Goal: Task Accomplishment & Management: Complete application form

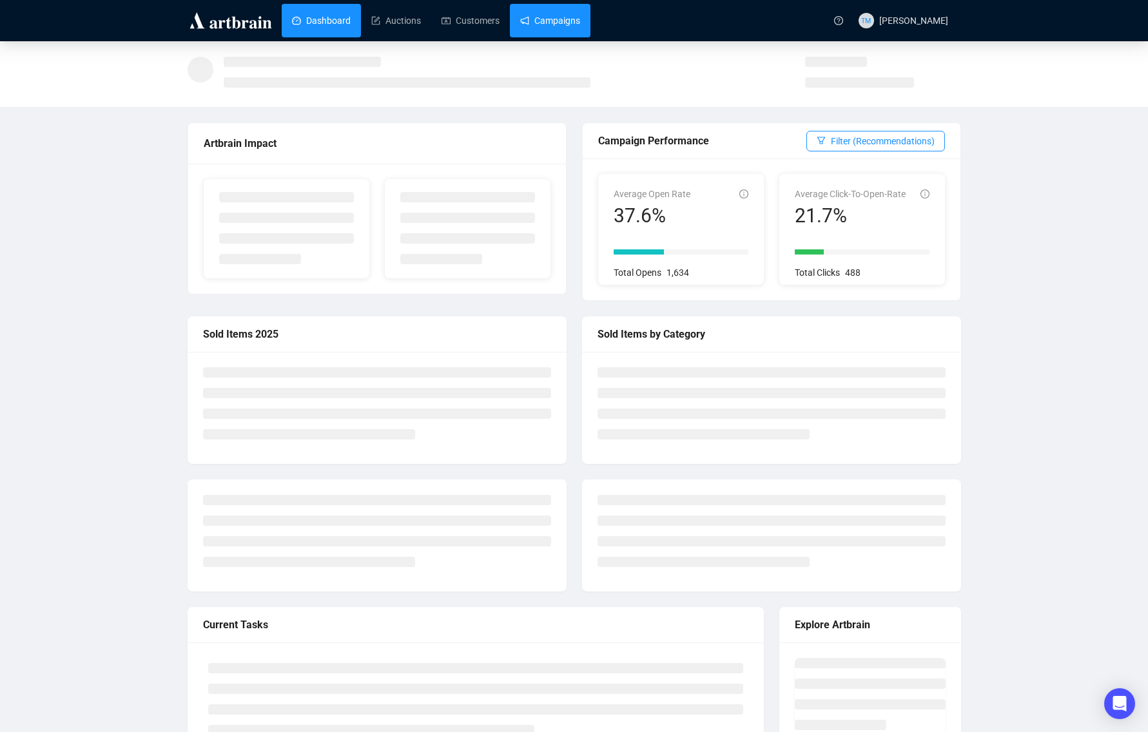
click at [562, 33] on link "Campaigns" at bounding box center [550, 21] width 60 height 34
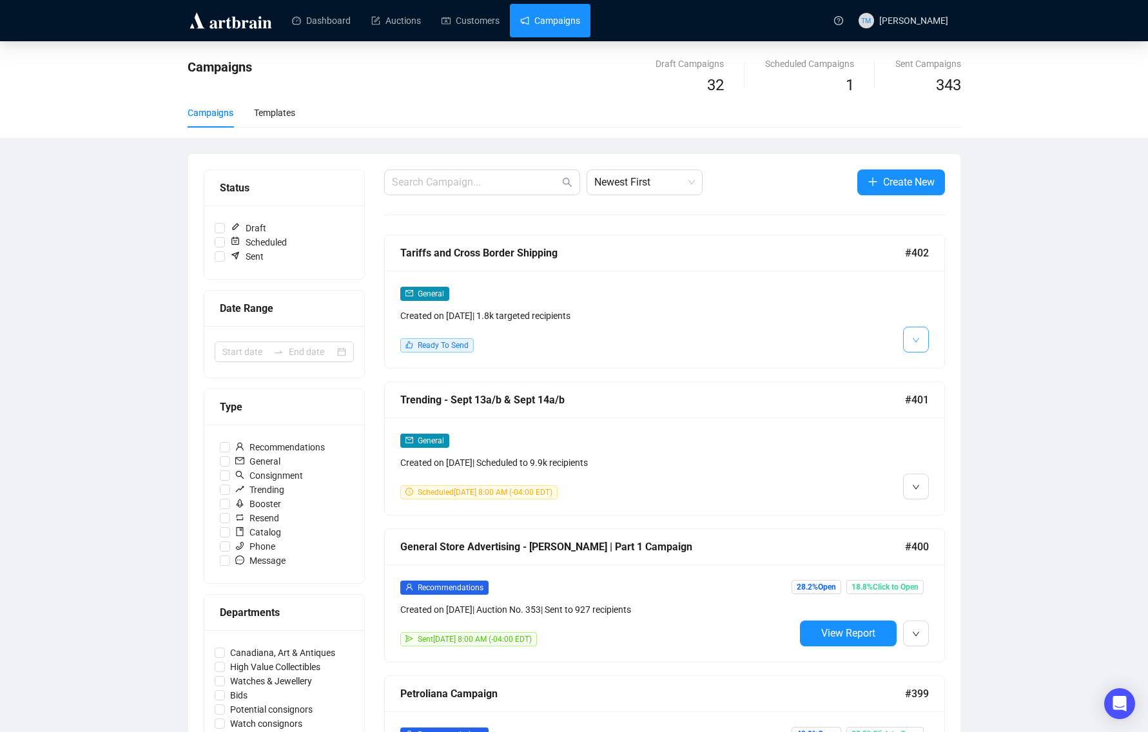
click at [911, 342] on button "button" at bounding box center [916, 340] width 26 height 26
click at [918, 367] on img at bounding box center [919, 368] width 10 height 10
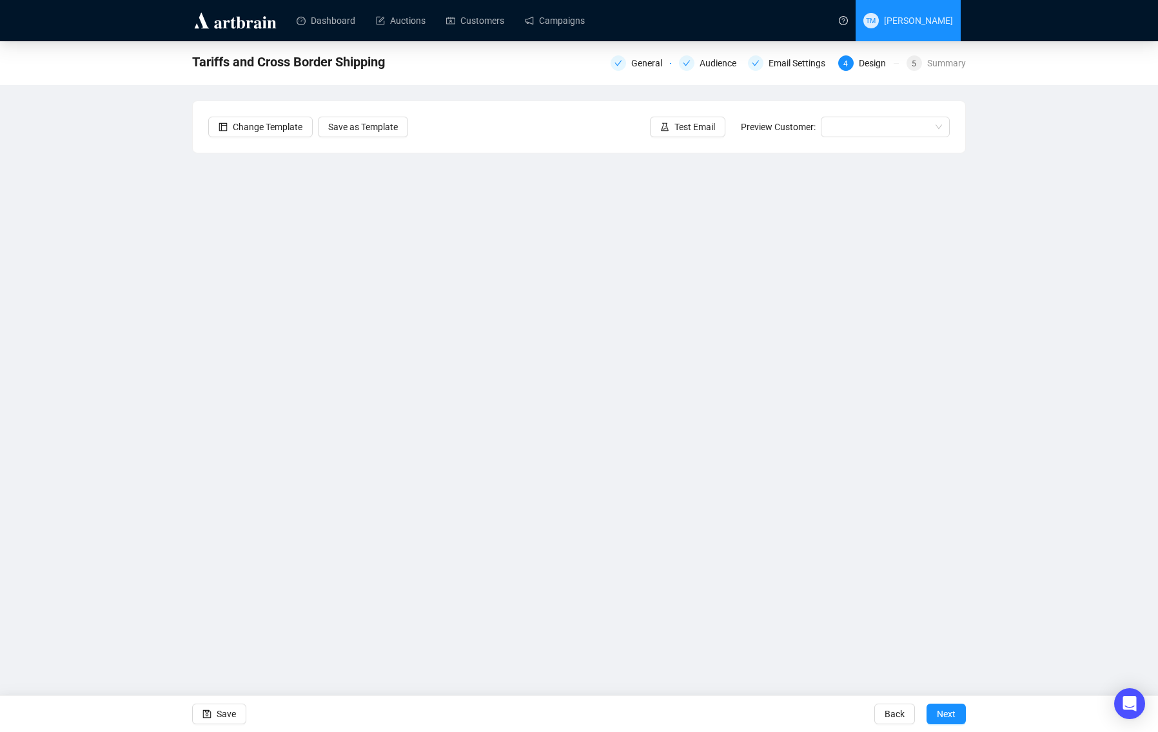
click at [863, 15] on span "TM [PERSON_NAME]" at bounding box center [908, 20] width 90 height 41
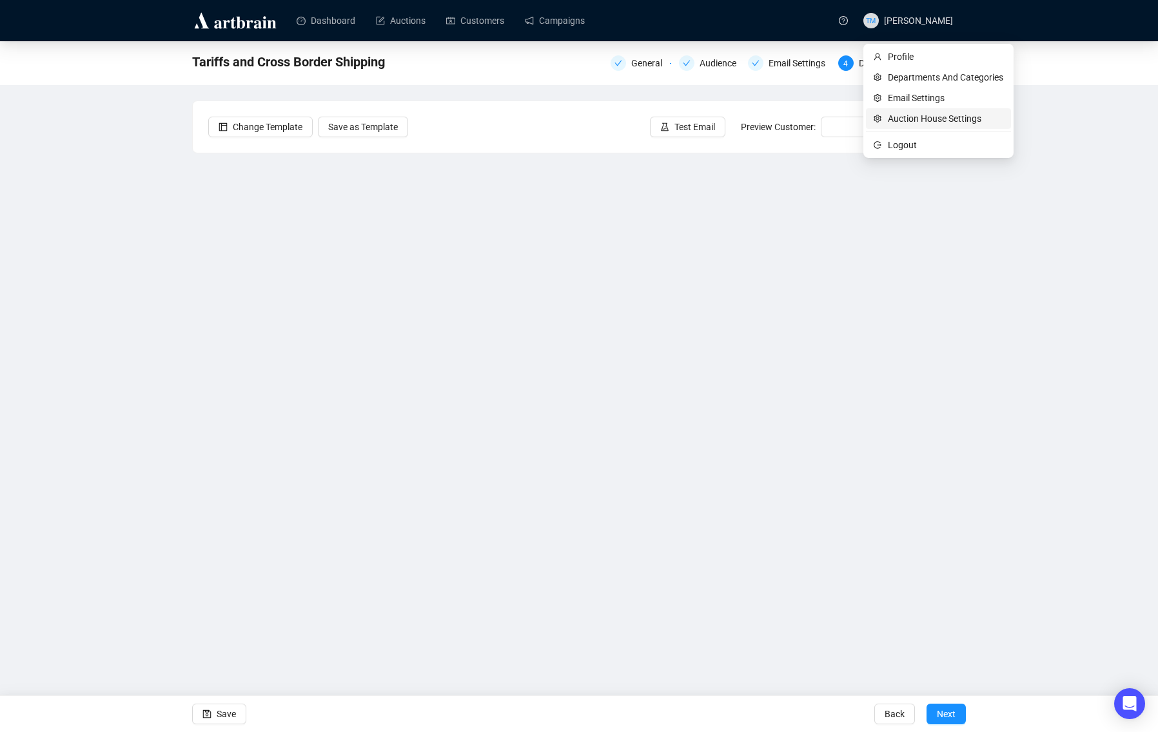
click at [915, 117] on span "Auction House Settings" at bounding box center [945, 119] width 115 height 14
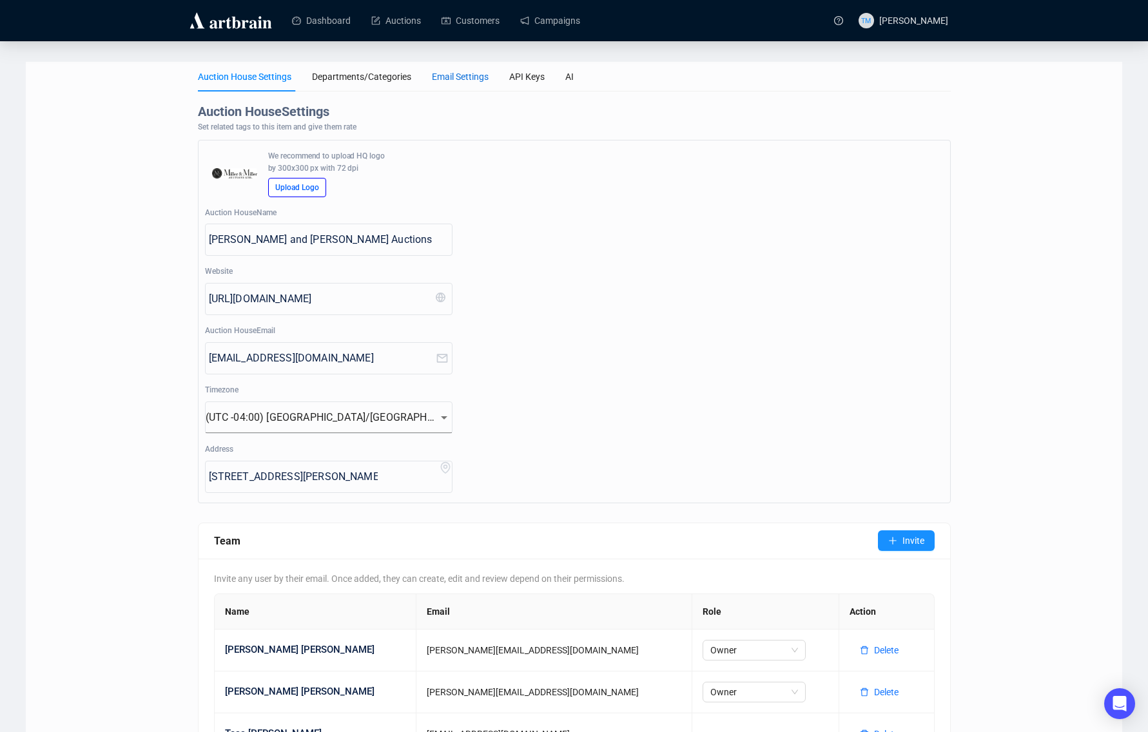
click at [480, 76] on div "Email Settings" at bounding box center [460, 77] width 57 height 14
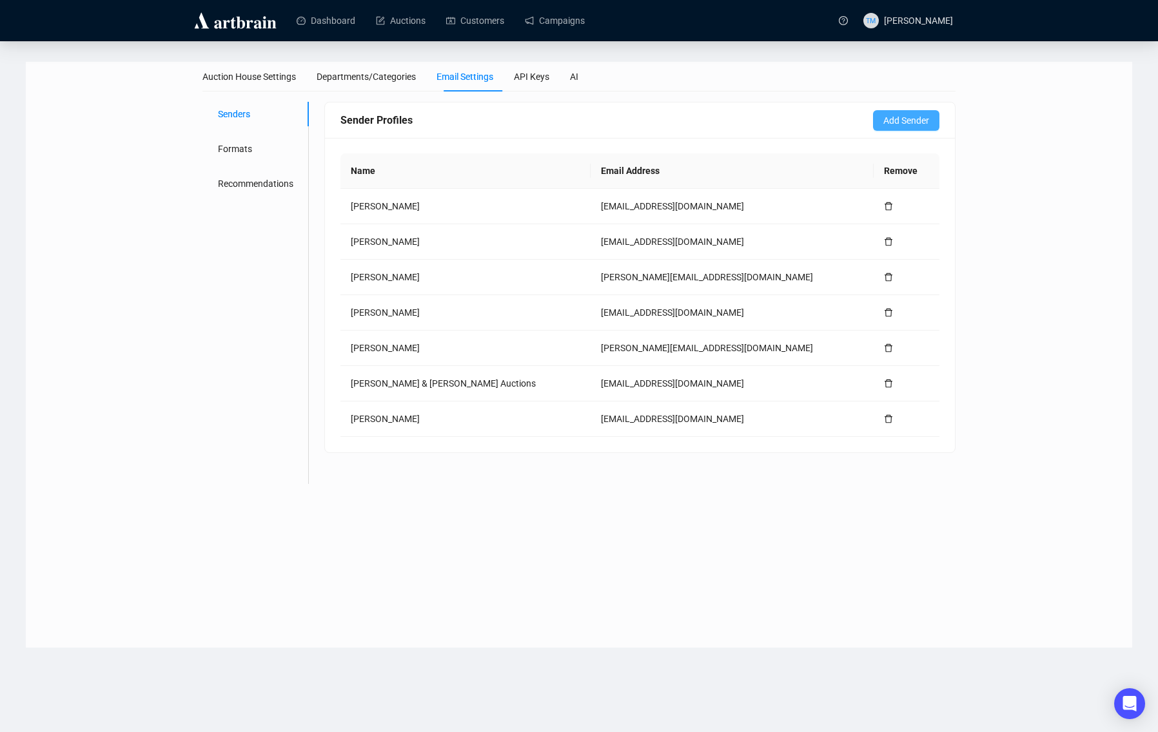
click at [889, 123] on span "Add Sender" at bounding box center [906, 120] width 46 height 14
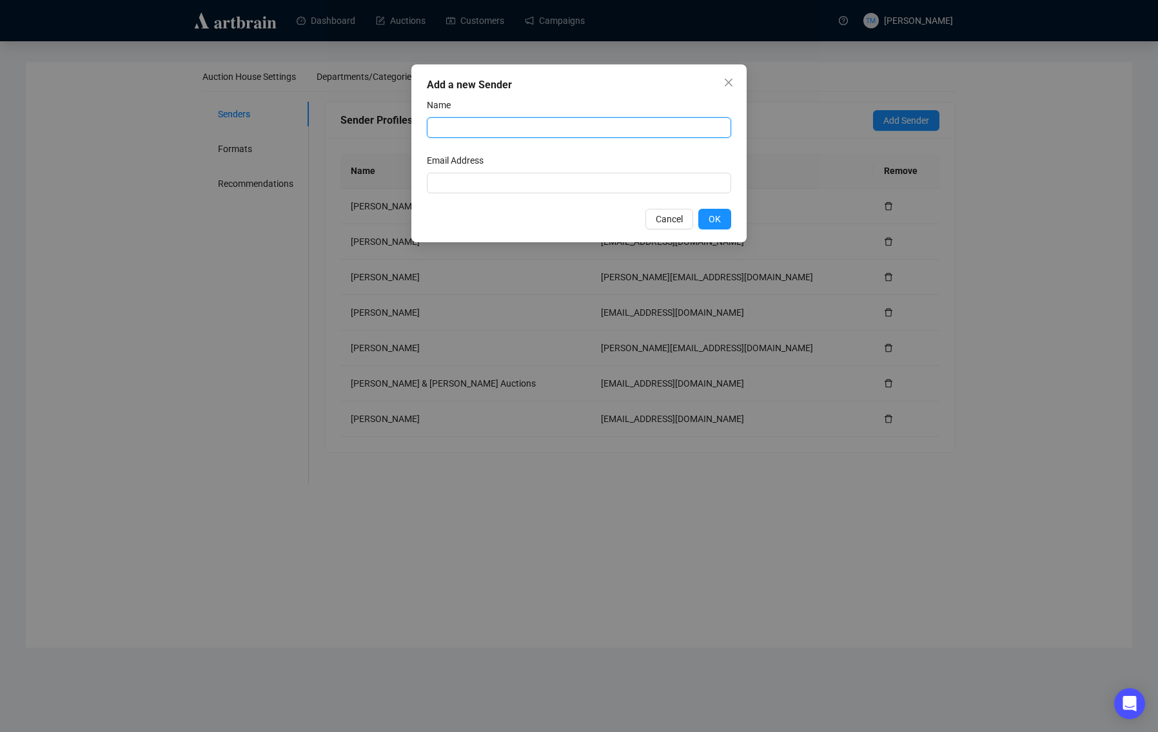
click at [491, 125] on input "text" at bounding box center [579, 127] width 304 height 21
type input "[PERSON_NAME] & [PERSON_NAME] Auctions"
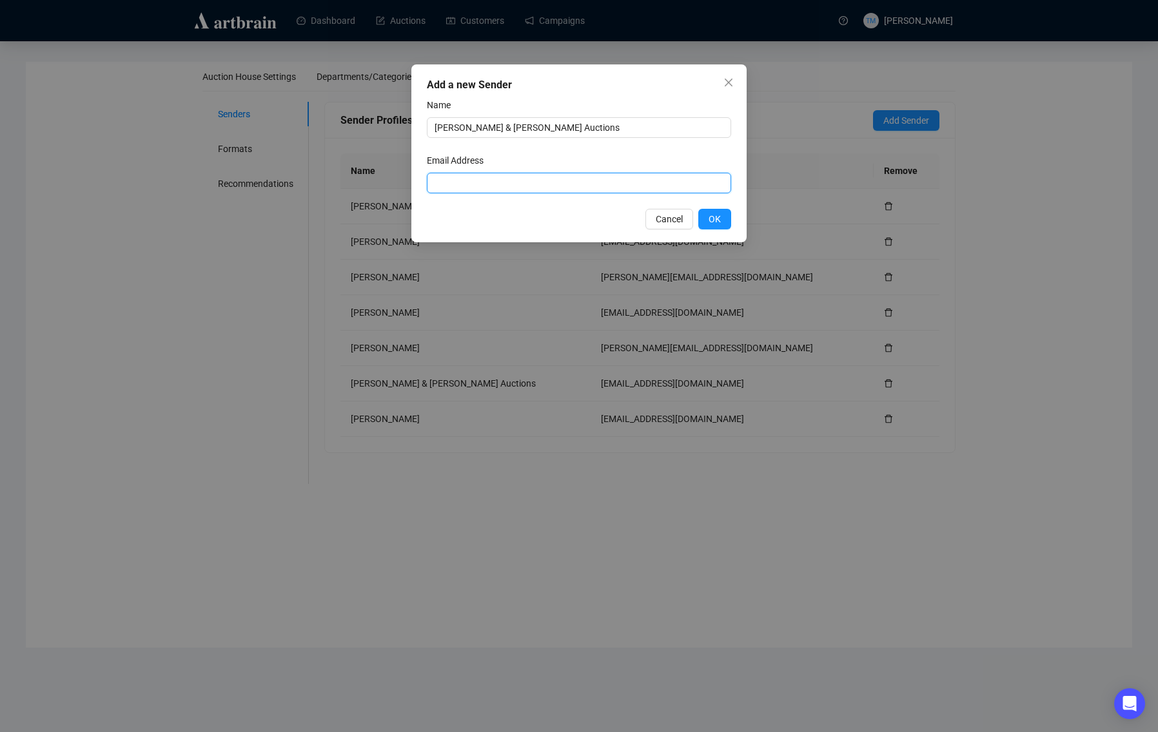
click at [475, 173] on input "text" at bounding box center [579, 183] width 304 height 21
type input "[EMAIL_ADDRESS][DOMAIN_NAME]"
click at [707, 219] on button "OK" at bounding box center [714, 219] width 33 height 21
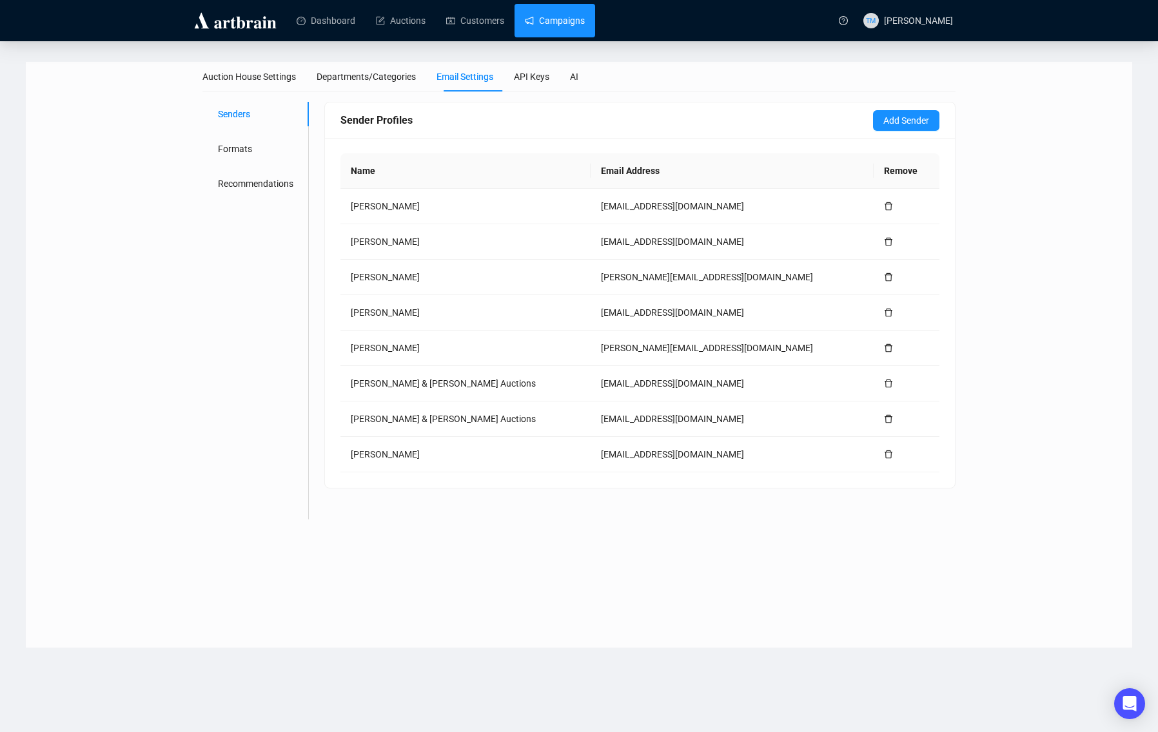
click at [556, 26] on link "Campaigns" at bounding box center [555, 21] width 60 height 34
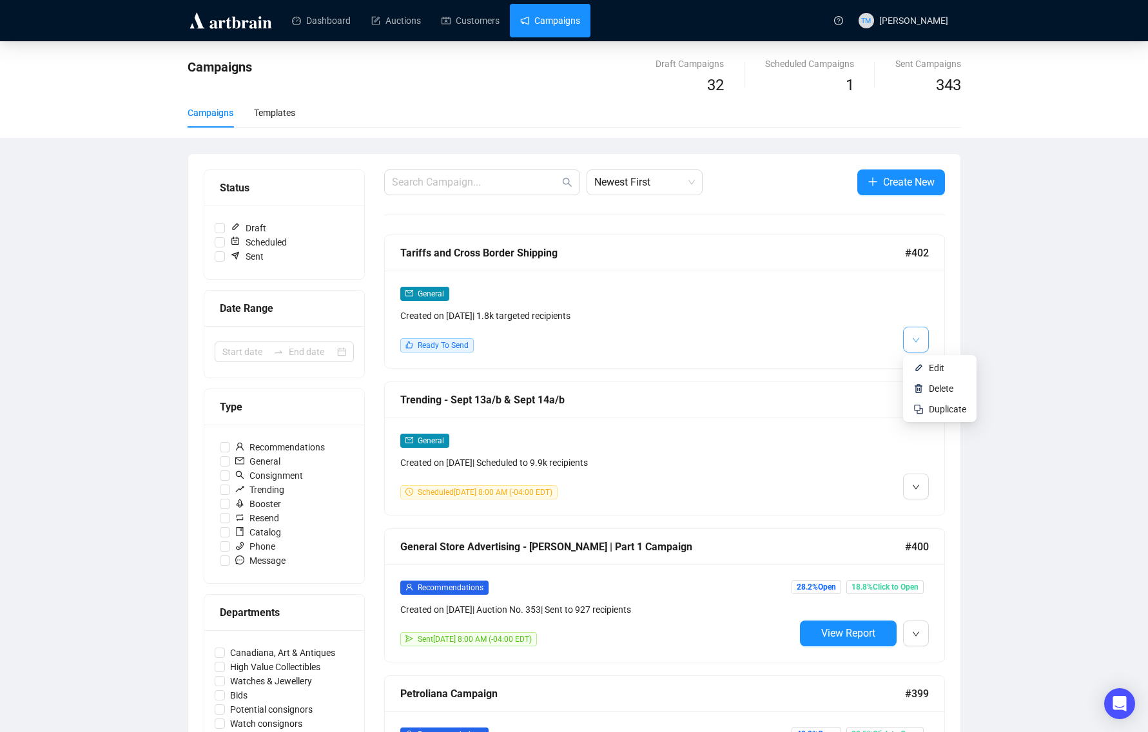
click at [921, 343] on button "button" at bounding box center [916, 340] width 26 height 26
click at [930, 368] on span "Edit" at bounding box center [936, 368] width 15 height 10
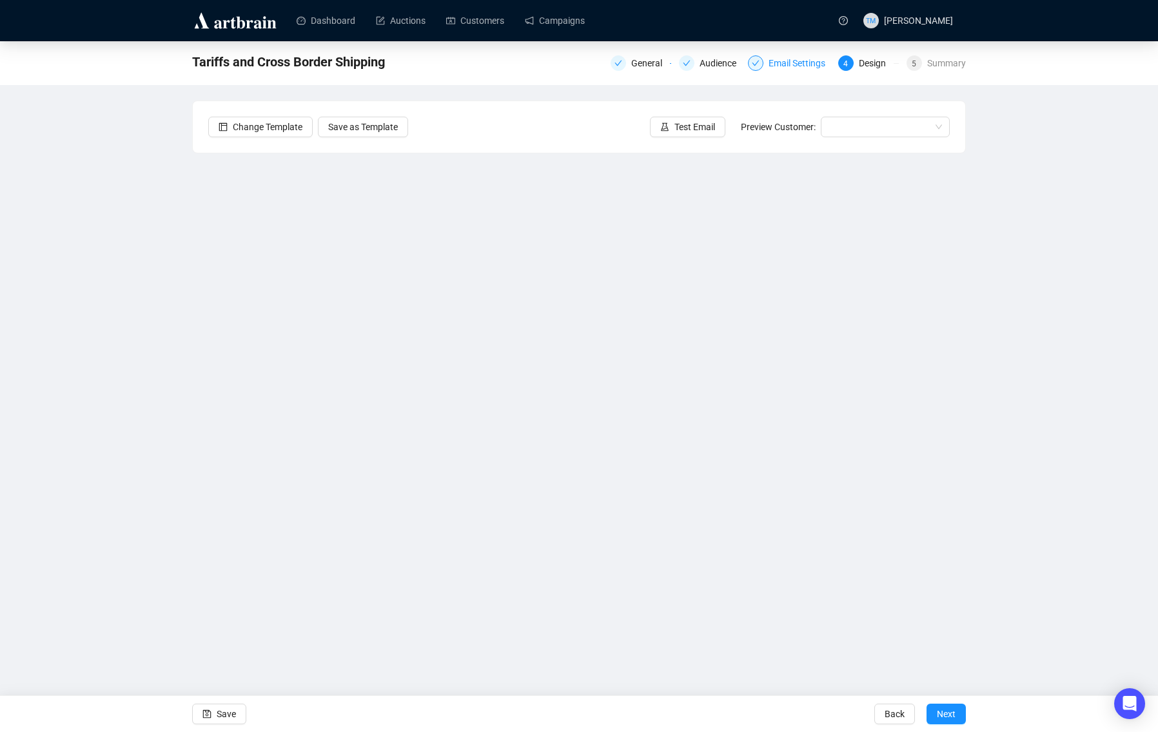
click at [794, 70] on div "Email Settings" at bounding box center [801, 62] width 64 height 15
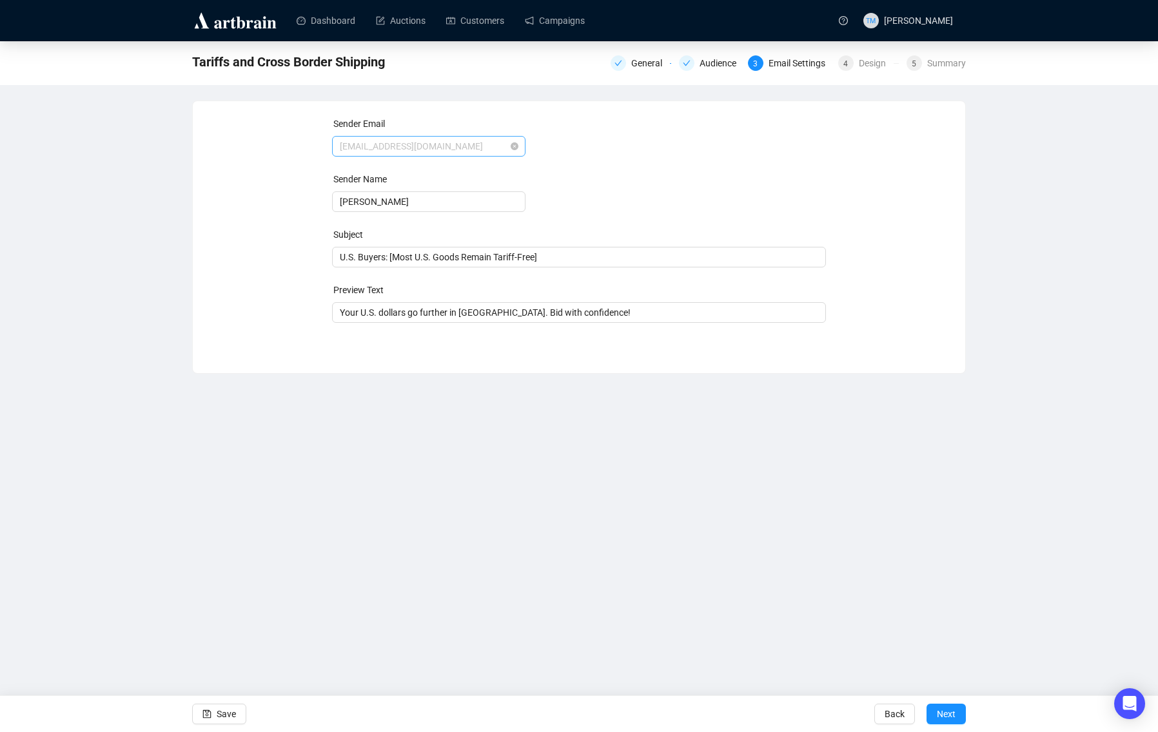
click at [416, 148] on span "[EMAIL_ADDRESS][DOMAIN_NAME]" at bounding box center [429, 146] width 178 height 19
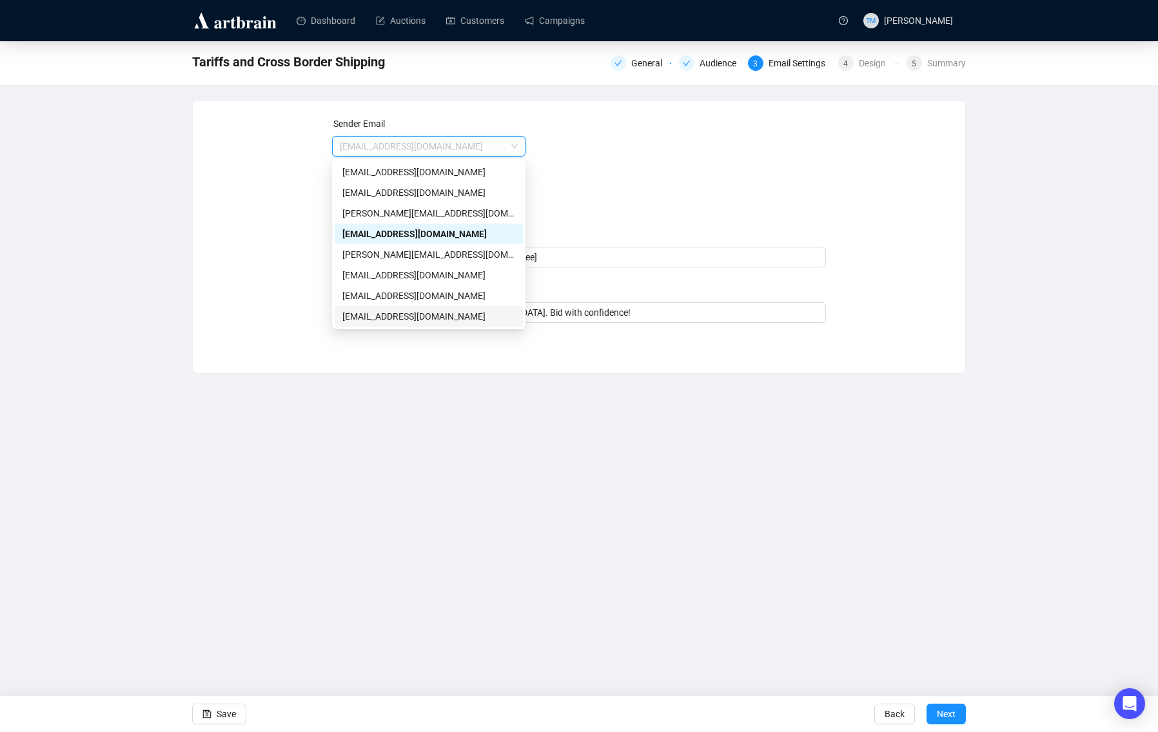
click at [395, 315] on div "[EMAIL_ADDRESS][DOMAIN_NAME]" at bounding box center [428, 317] width 173 height 14
type input "[PERSON_NAME] & [PERSON_NAME] Auctions"
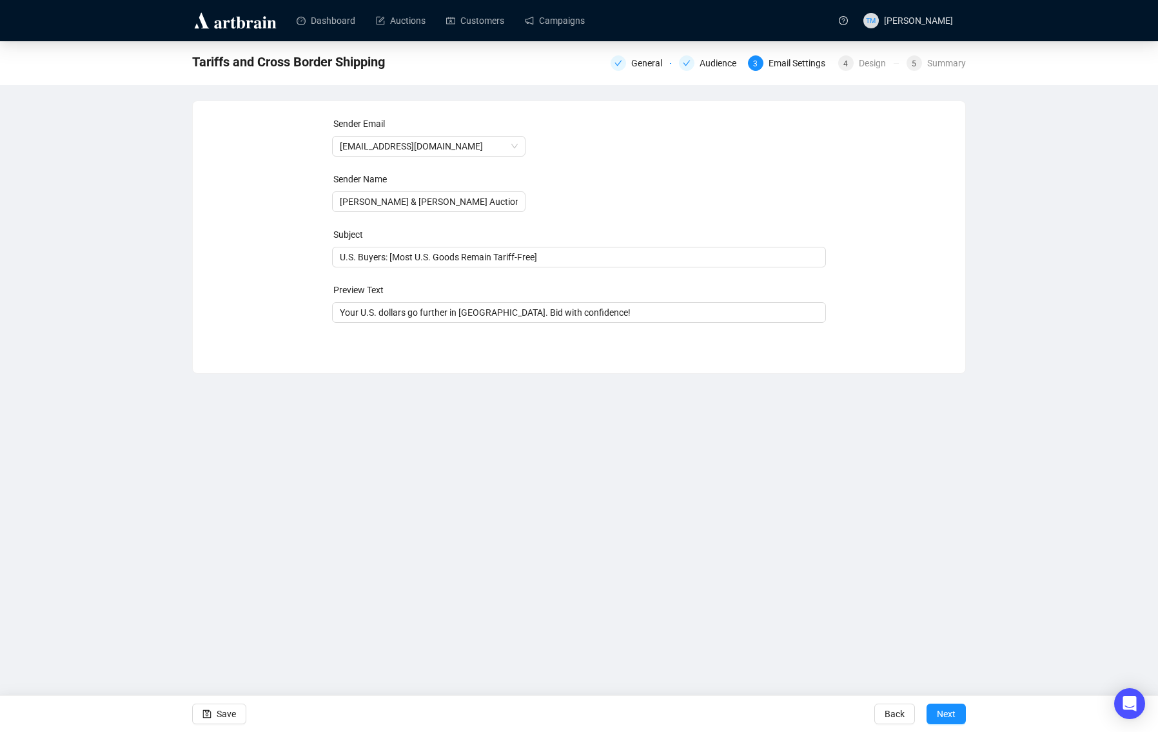
click at [252, 331] on div "Sender Email [EMAIL_ADDRESS][DOMAIN_NAME] Sender Name [PERSON_NAME] & [PERSON_N…" at bounding box center [579, 228] width 742 height 222
click at [230, 716] on span "Save" at bounding box center [226, 714] width 19 height 36
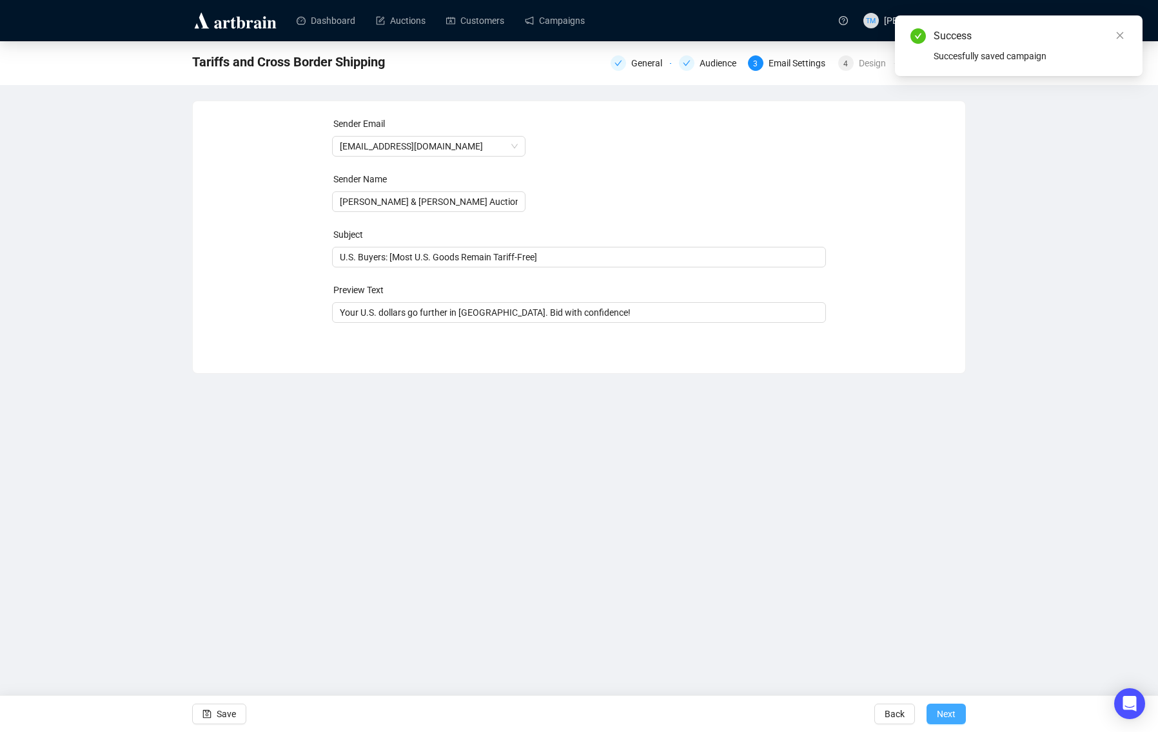
click at [942, 718] on span "Next" at bounding box center [946, 714] width 19 height 36
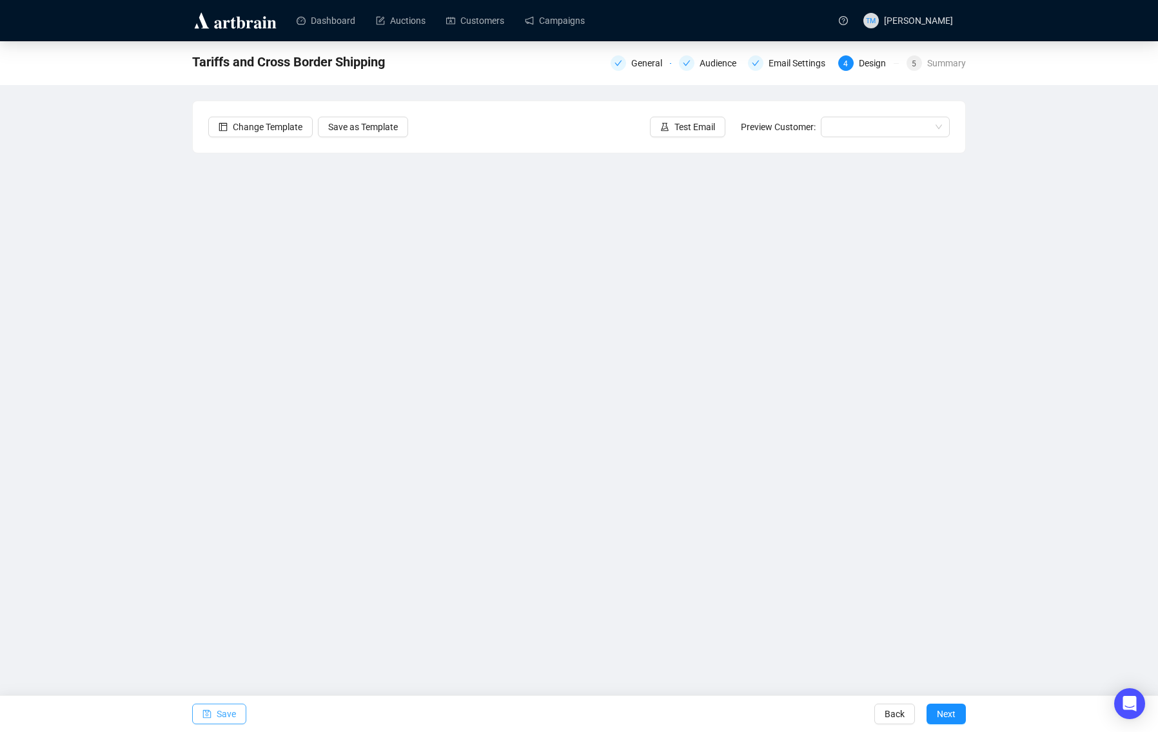
click at [199, 710] on button "Save" at bounding box center [219, 714] width 54 height 21
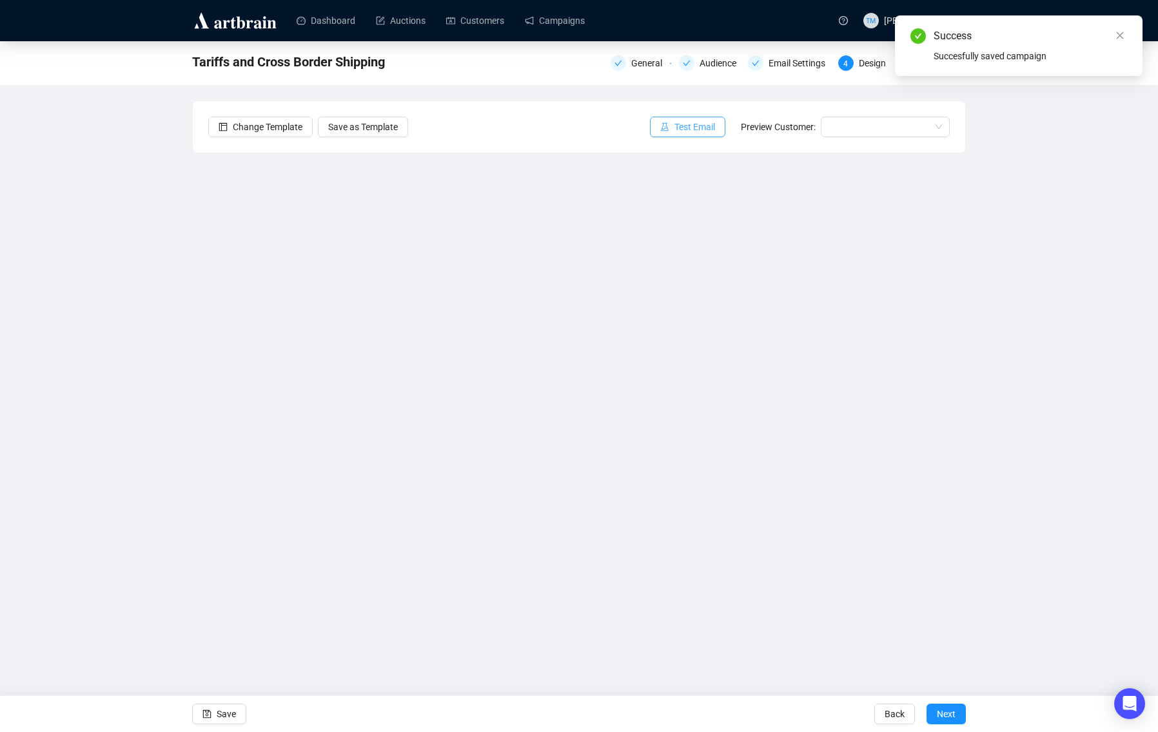
click at [674, 128] on span "Test Email" at bounding box center [694, 127] width 41 height 14
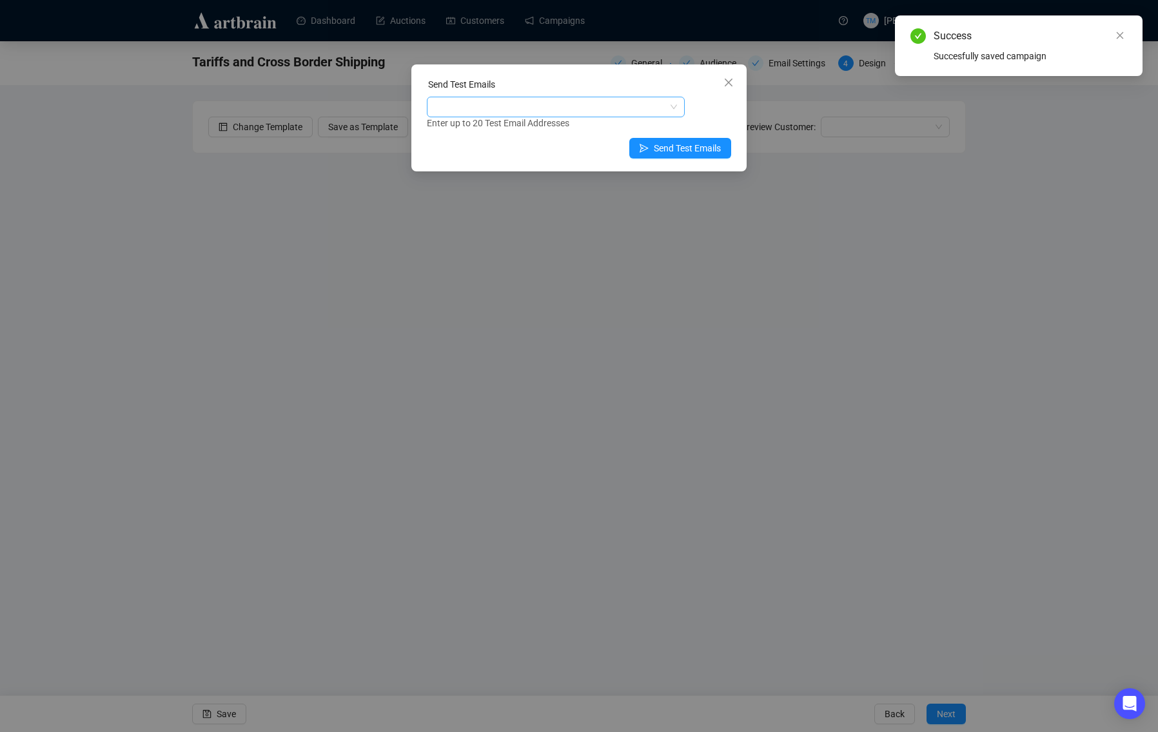
click at [538, 102] on div at bounding box center [548, 107] width 239 height 18
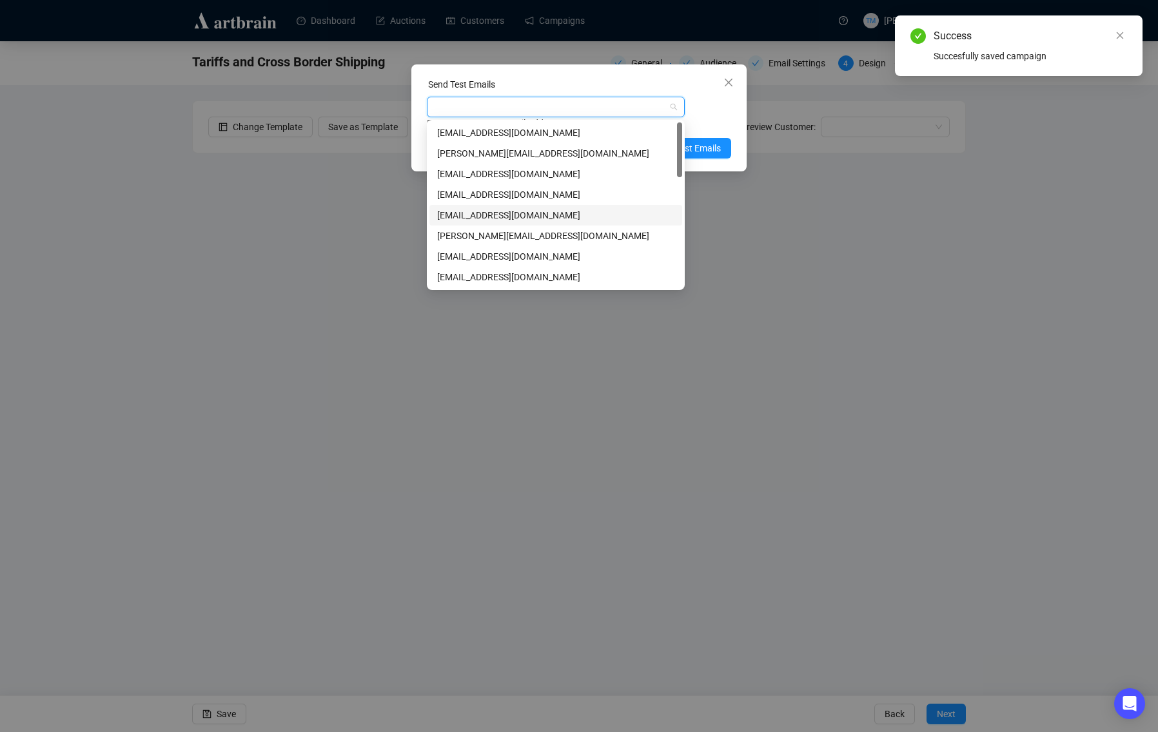
click at [475, 211] on div "[EMAIL_ADDRESS][DOMAIN_NAME]" at bounding box center [555, 215] width 237 height 14
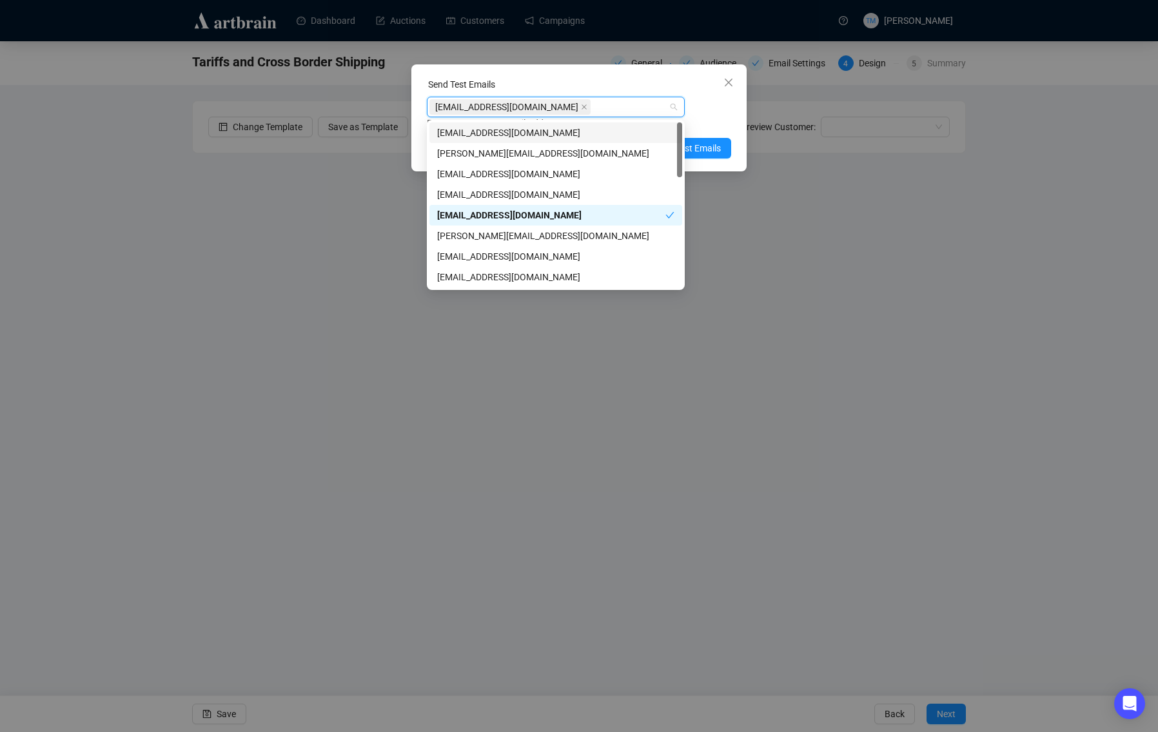
click at [720, 103] on div "[EMAIL_ADDRESS][DOMAIN_NAME] Enter up to 20 Test Email Addresses" at bounding box center [579, 114] width 304 height 34
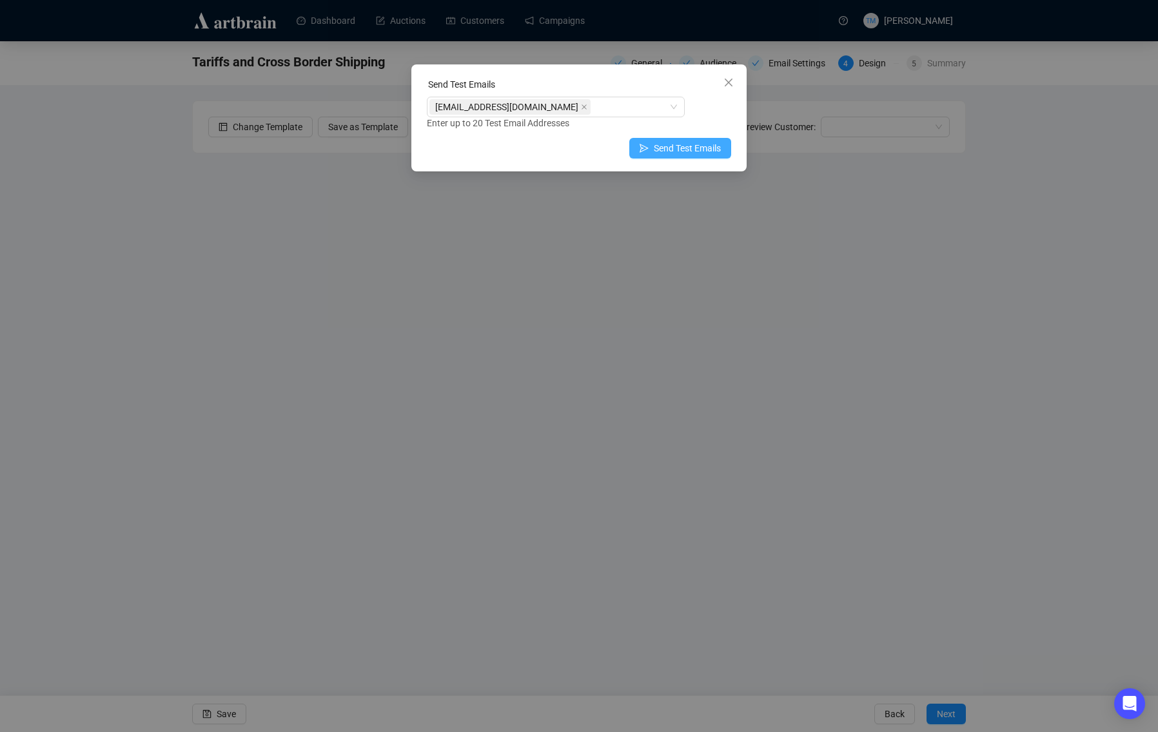
click at [698, 144] on span "Send Test Emails" at bounding box center [687, 148] width 67 height 14
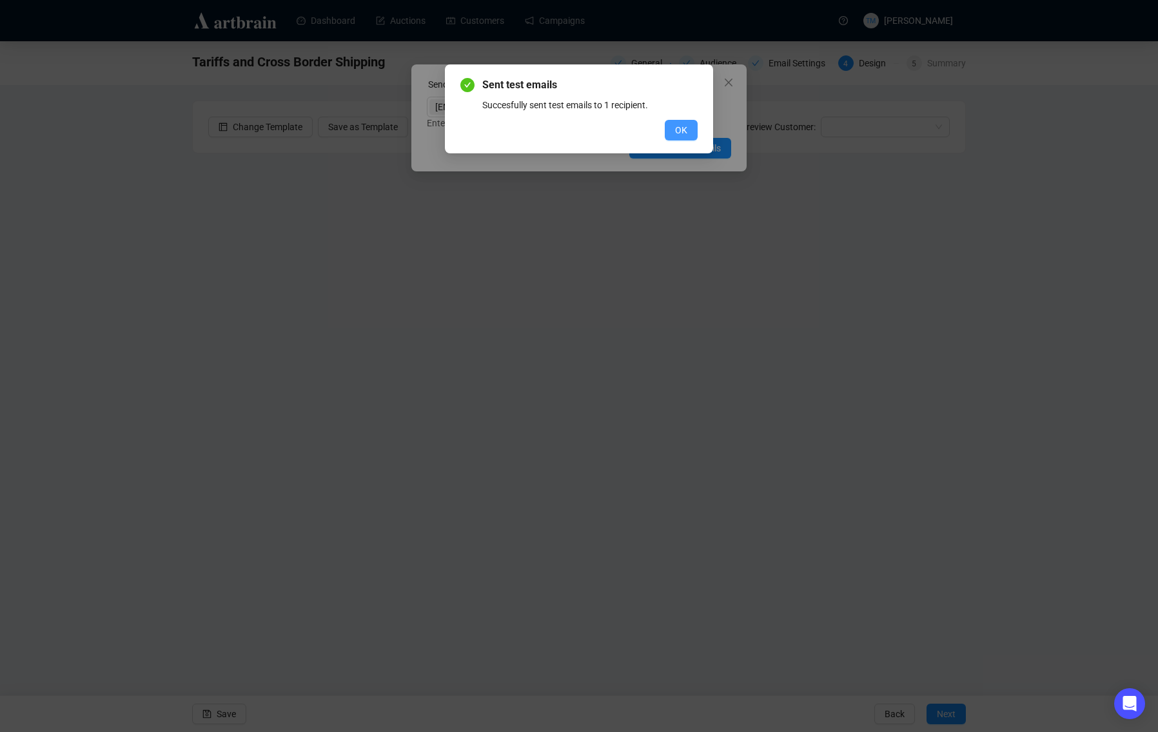
click at [691, 129] on button "OK" at bounding box center [681, 130] width 33 height 21
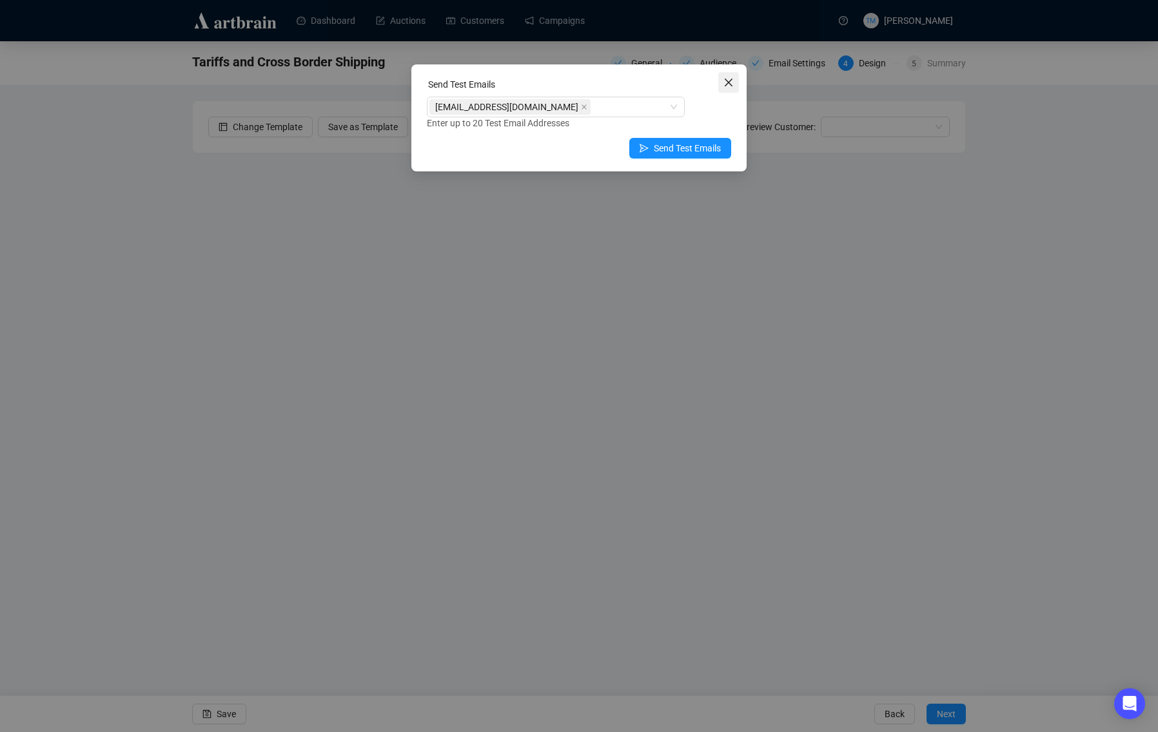
click at [732, 81] on icon "close" at bounding box center [728, 82] width 10 height 10
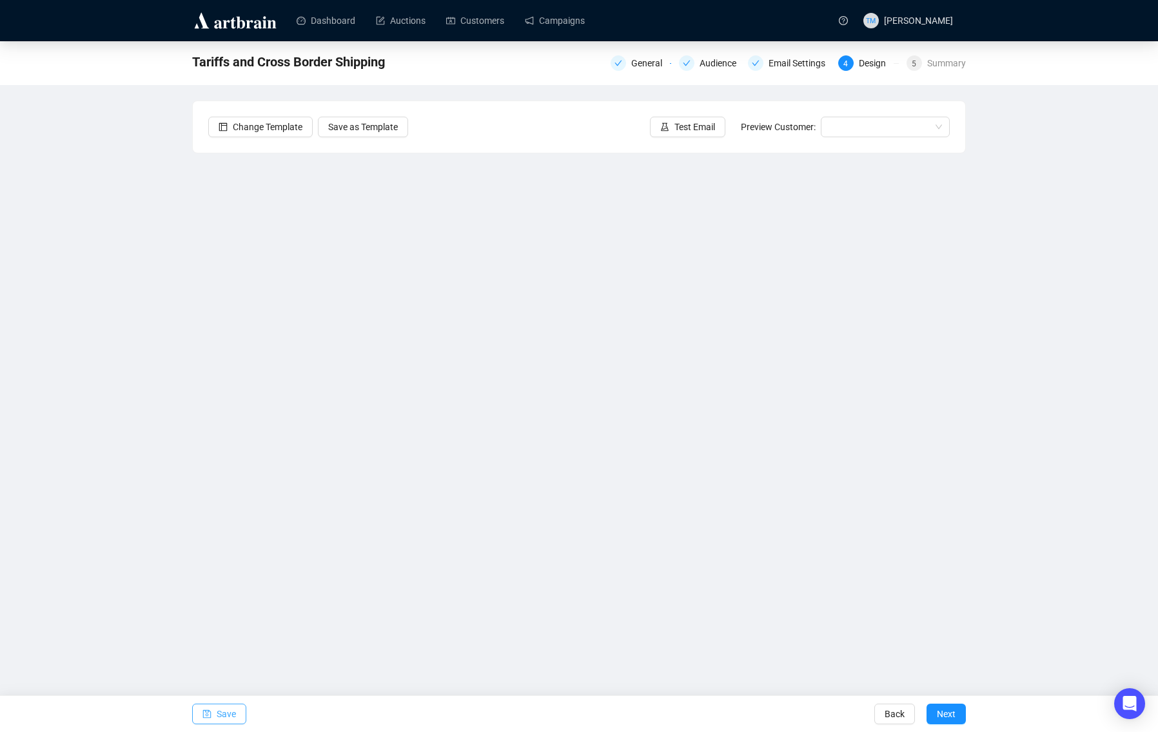
click at [229, 711] on span "Save" at bounding box center [226, 714] width 19 height 36
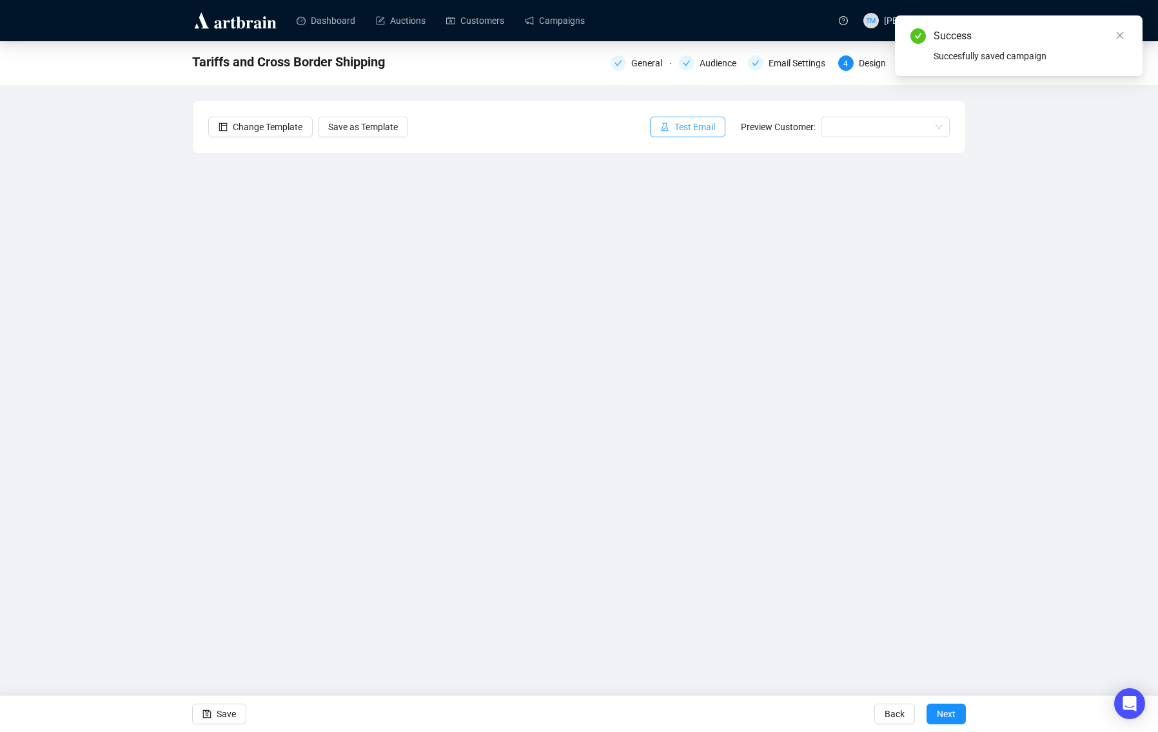
click at [689, 126] on span "Test Email" at bounding box center [694, 127] width 41 height 14
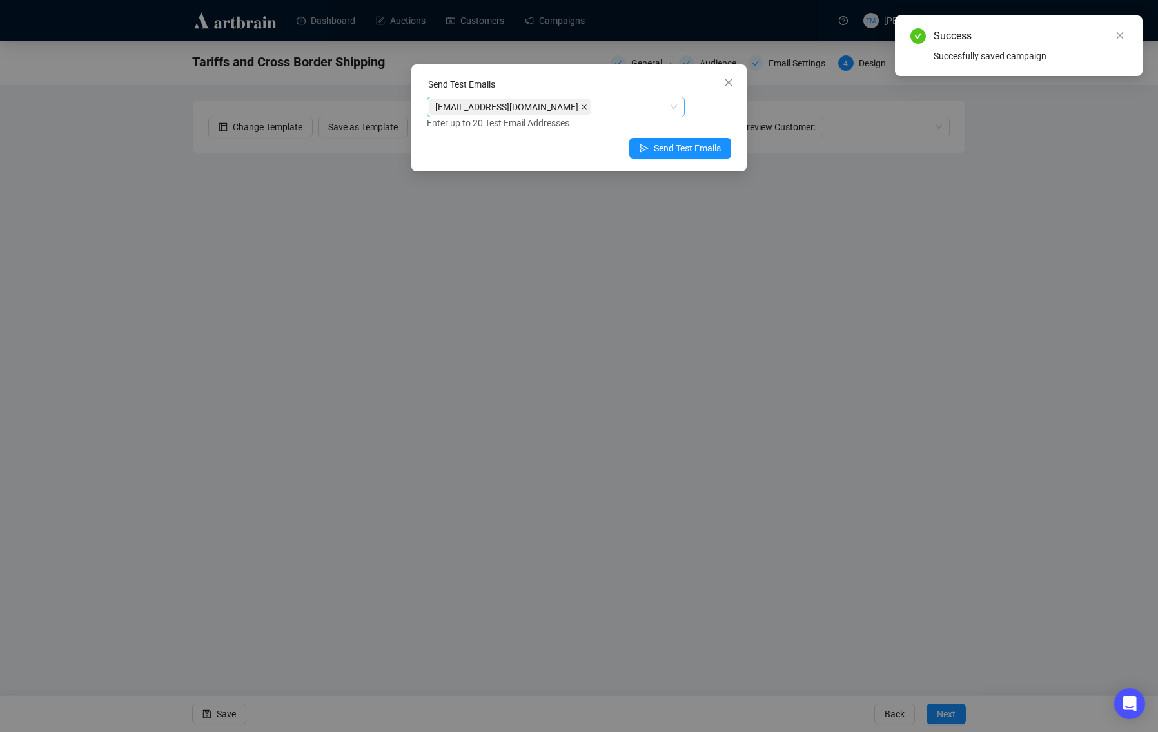
click at [587, 107] on icon "close" at bounding box center [584, 107] width 6 height 6
click at [593, 108] on div at bounding box center [548, 107] width 239 height 18
type input "tes"
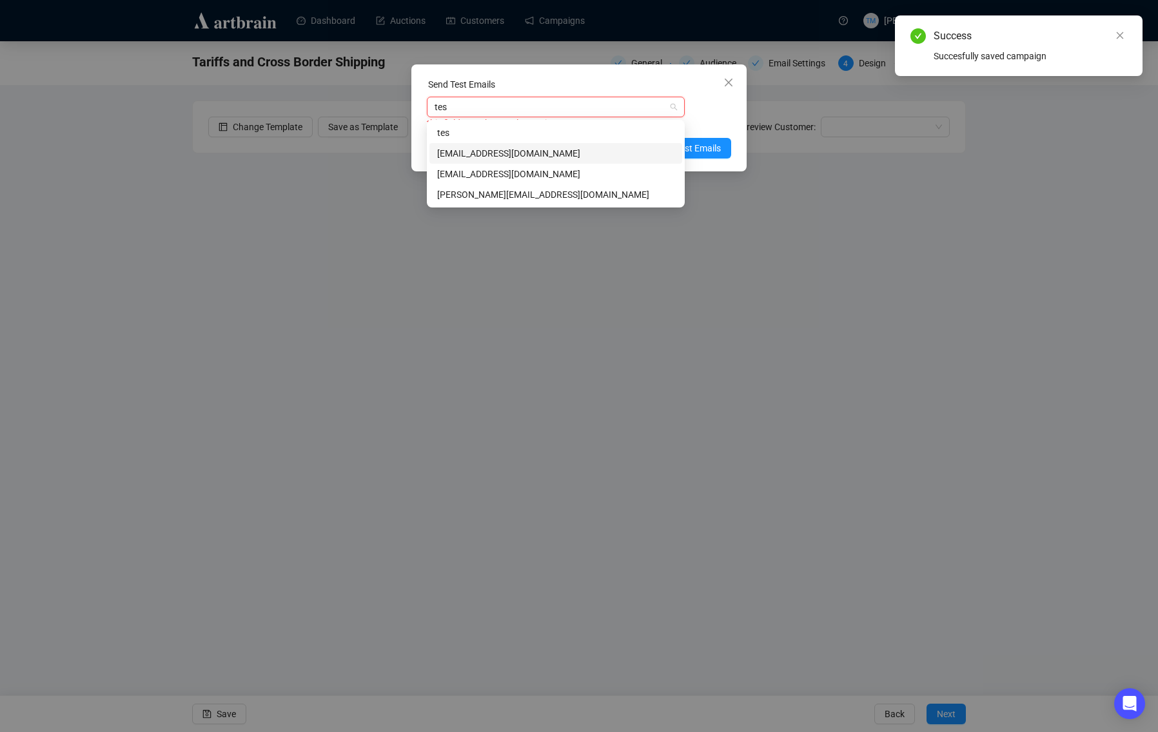
click at [555, 150] on div "[EMAIL_ADDRESS][DOMAIN_NAME]" at bounding box center [555, 153] width 237 height 14
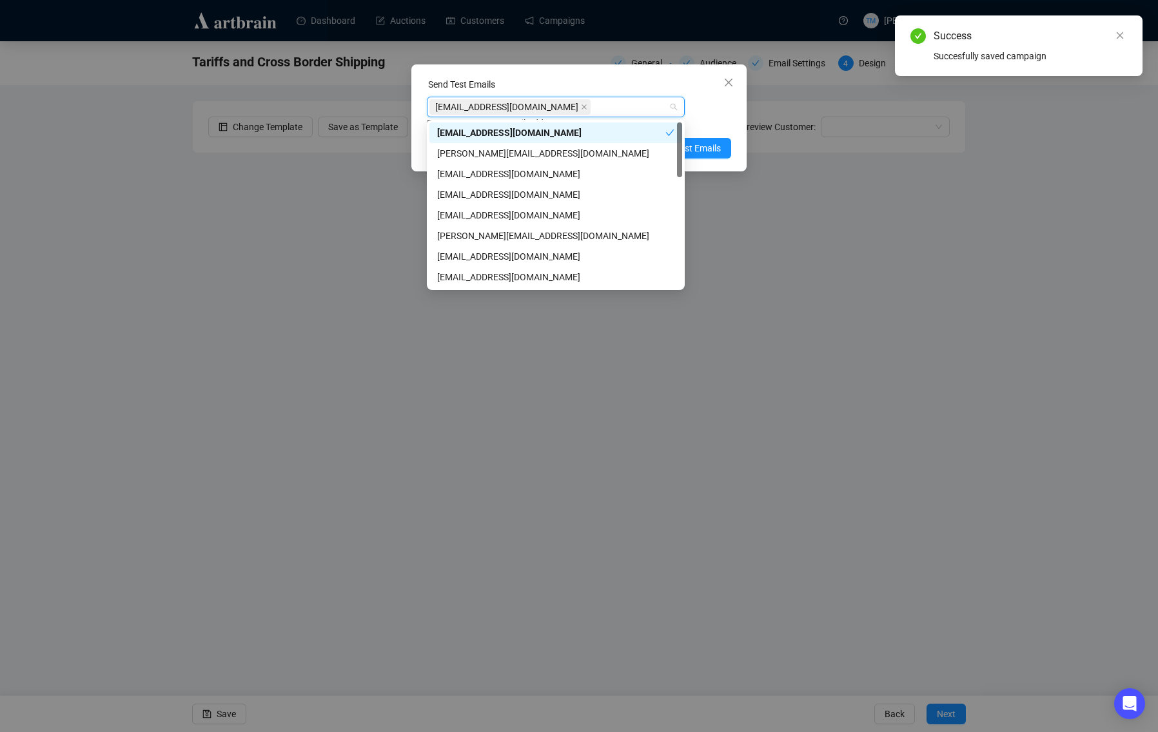
click at [707, 101] on div "[EMAIL_ADDRESS][DOMAIN_NAME] Enter up to 20 Test Email Addresses" at bounding box center [579, 114] width 304 height 34
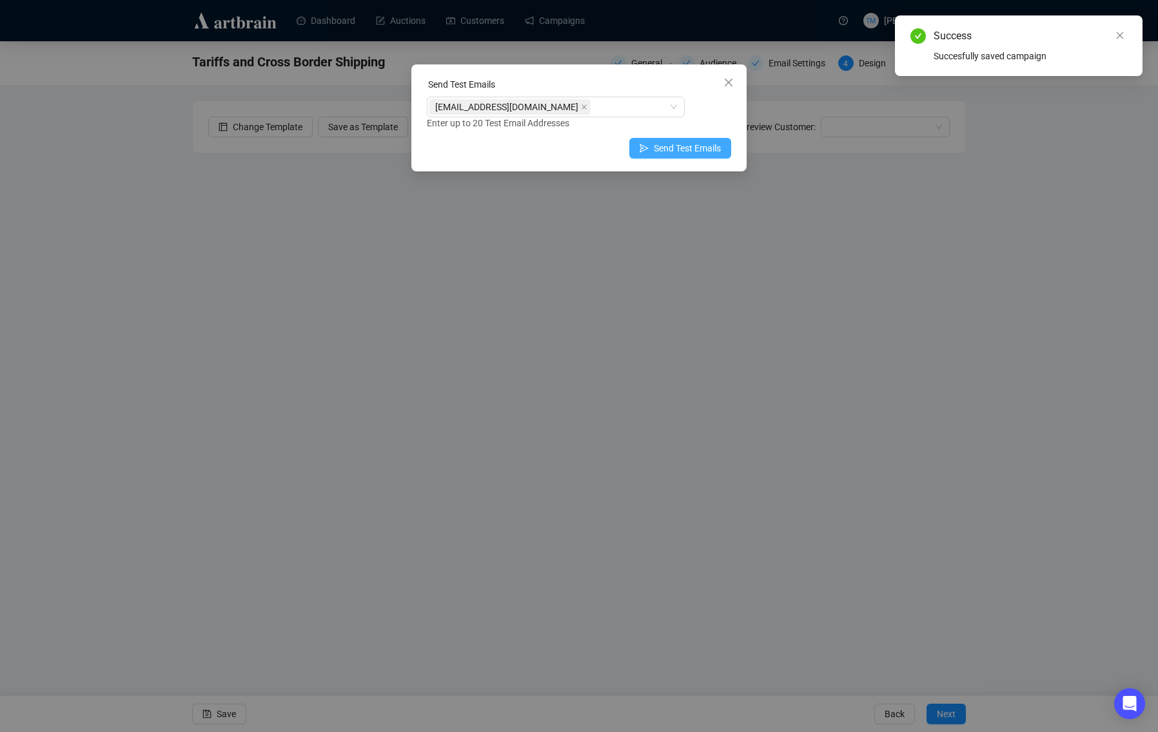
click at [693, 144] on span "Send Test Emails" at bounding box center [687, 148] width 67 height 14
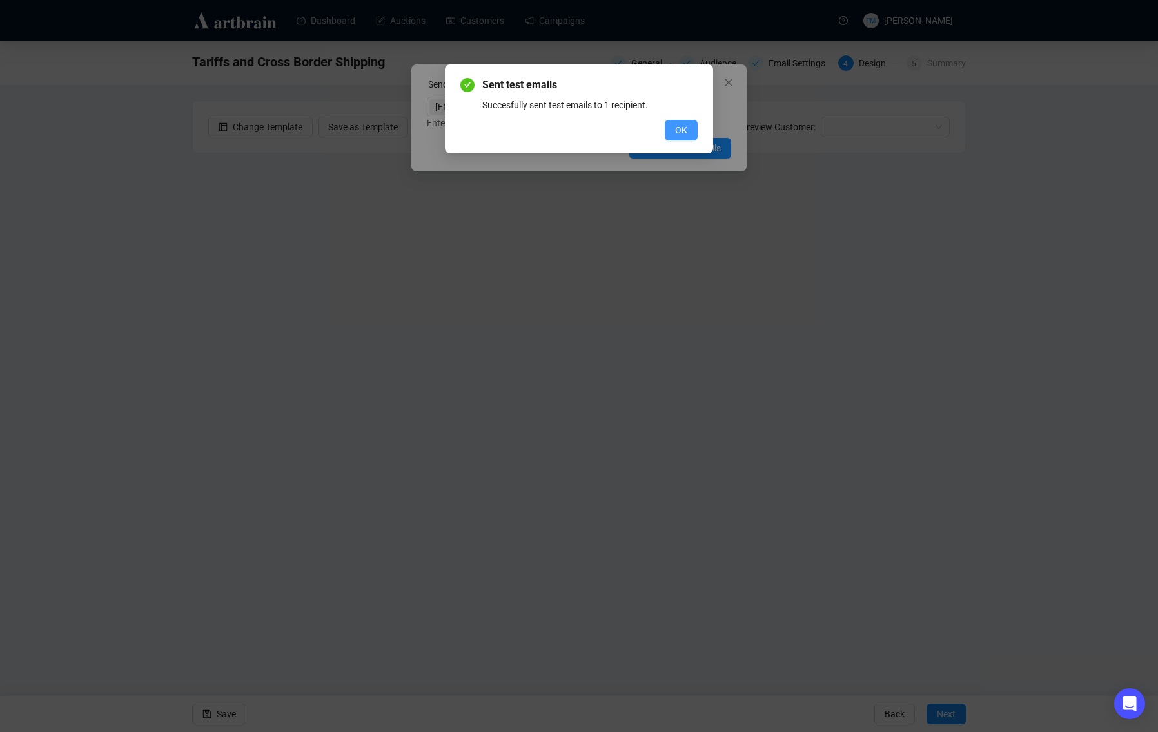
click at [678, 126] on span "OK" at bounding box center [681, 130] width 12 height 14
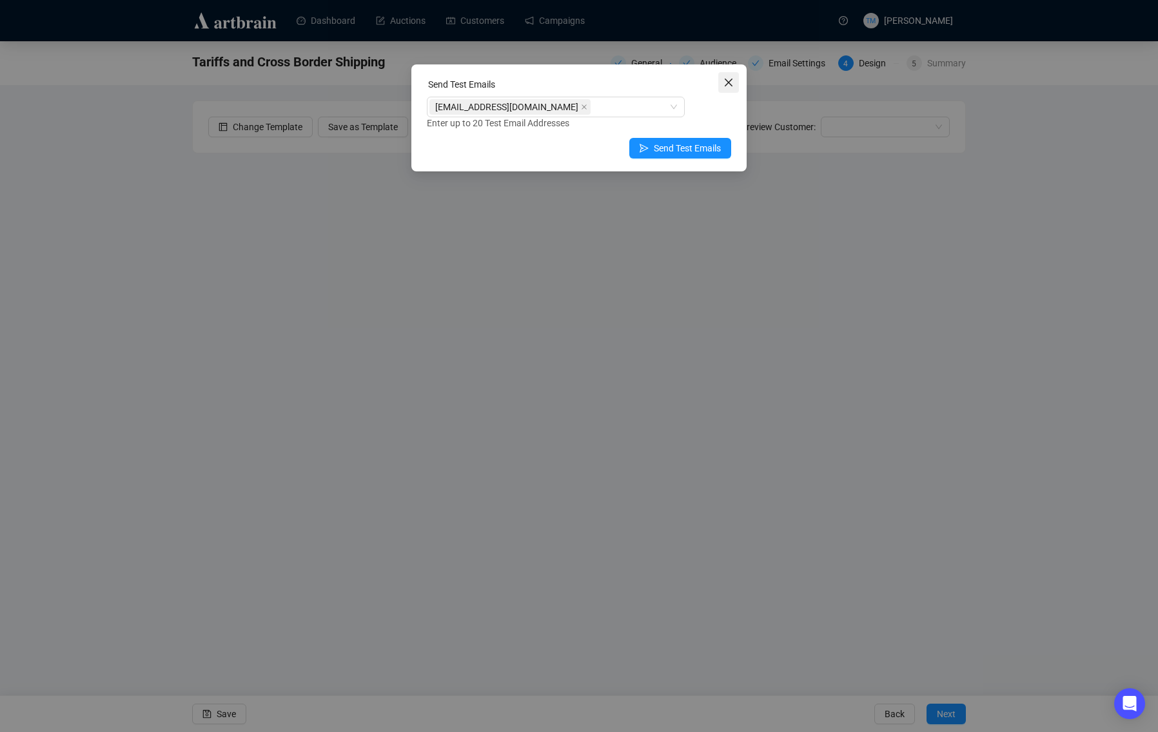
click at [731, 80] on icon "close" at bounding box center [729, 83] width 8 height 8
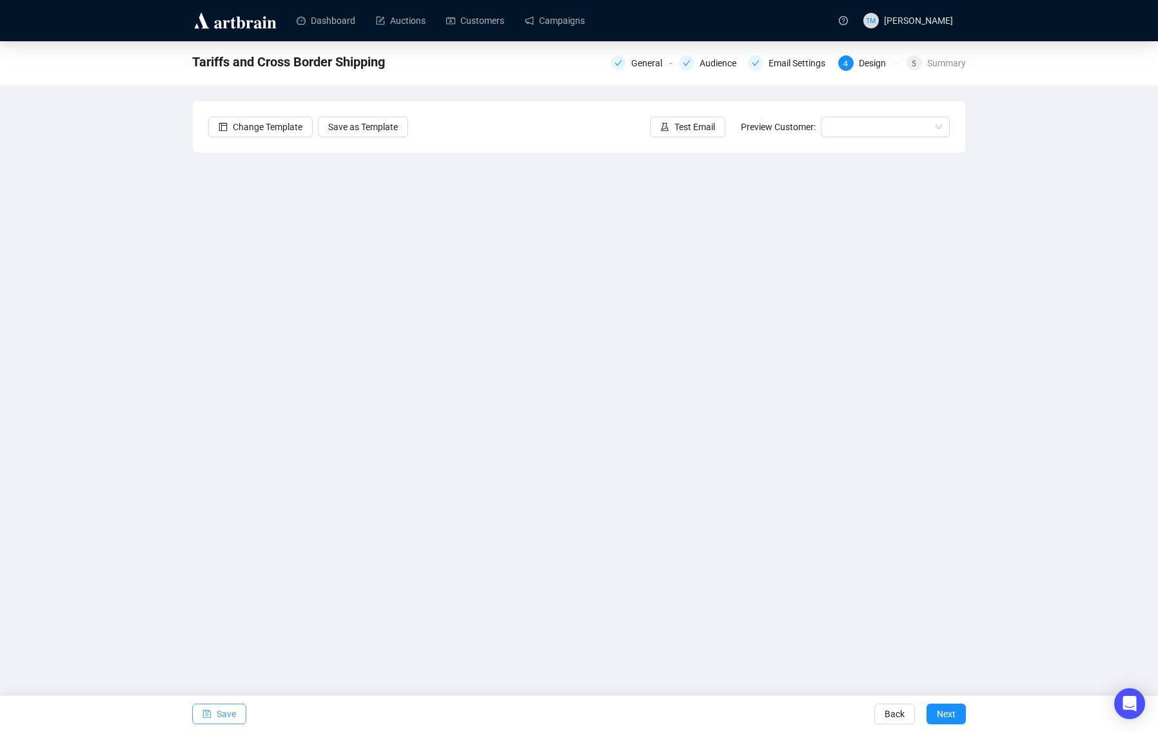
click at [224, 708] on span "Save" at bounding box center [226, 714] width 19 height 36
click at [237, 709] on button "Save" at bounding box center [219, 714] width 54 height 21
click at [683, 126] on span "Test Email" at bounding box center [694, 127] width 41 height 14
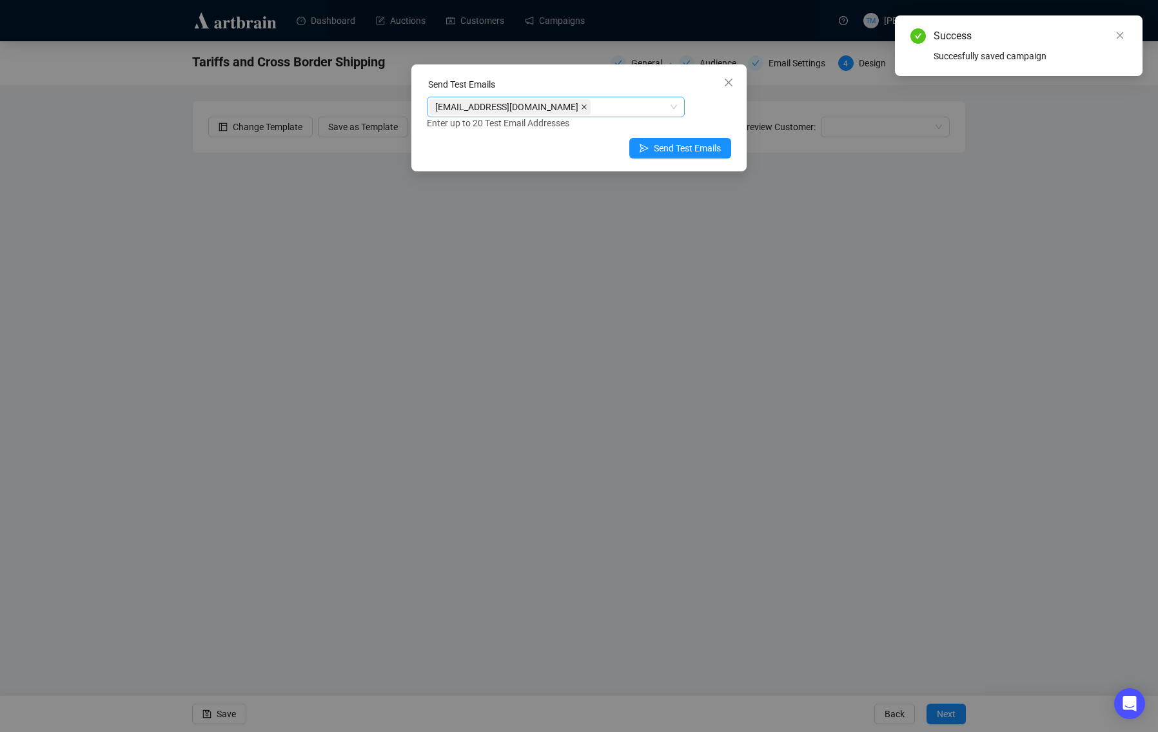
click at [581, 110] on icon "close" at bounding box center [584, 107] width 6 height 6
click at [520, 106] on div at bounding box center [548, 107] width 239 height 18
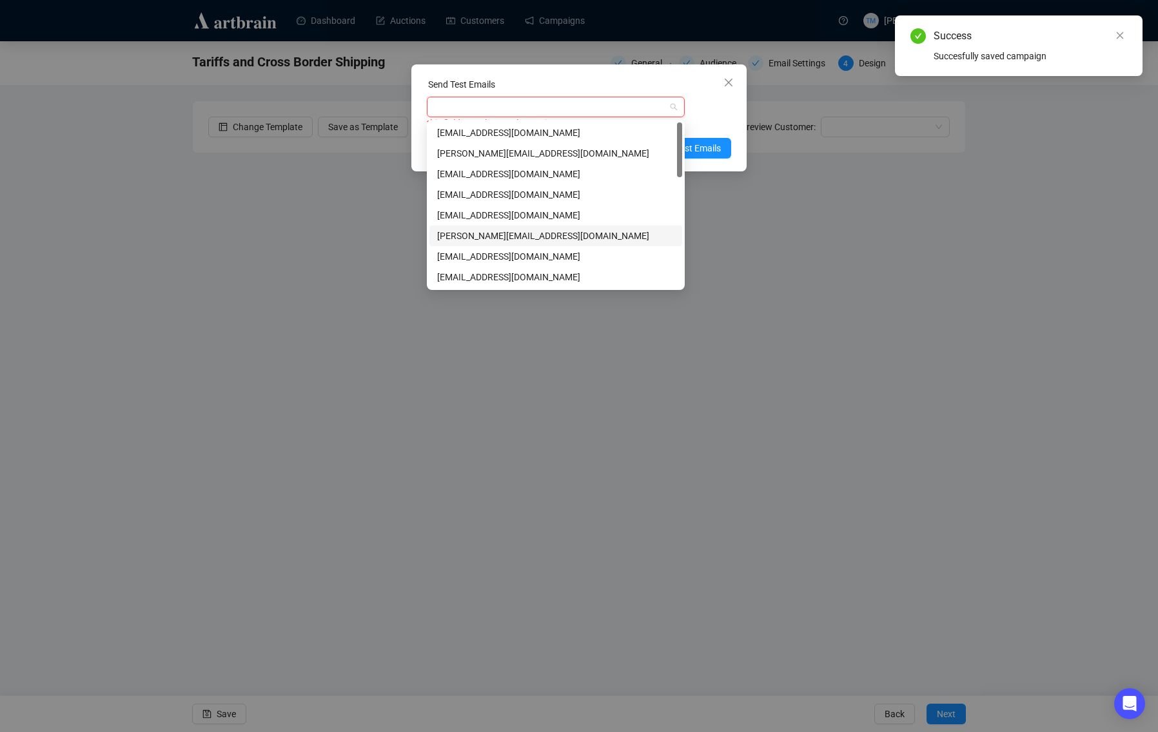
click at [497, 221] on div "[EMAIL_ADDRESS][DOMAIN_NAME]" at bounding box center [555, 215] width 237 height 14
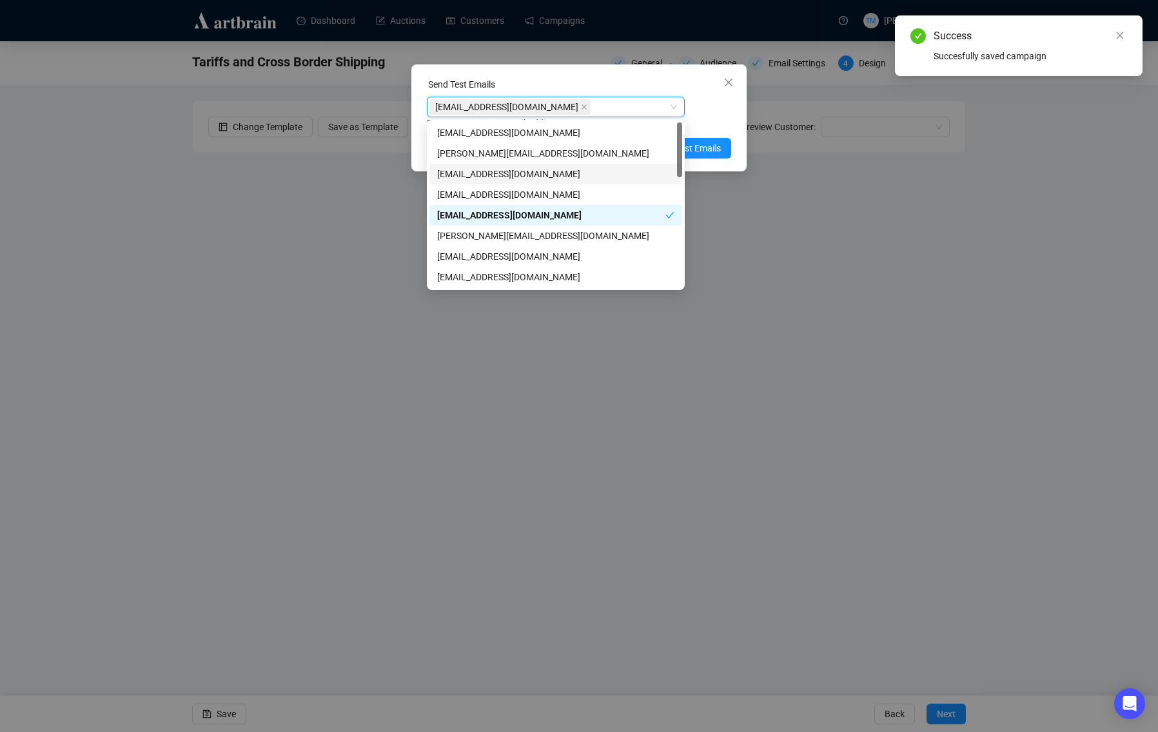
click at [711, 123] on div "Enter up to 20 Test Email Addresses" at bounding box center [579, 123] width 304 height 15
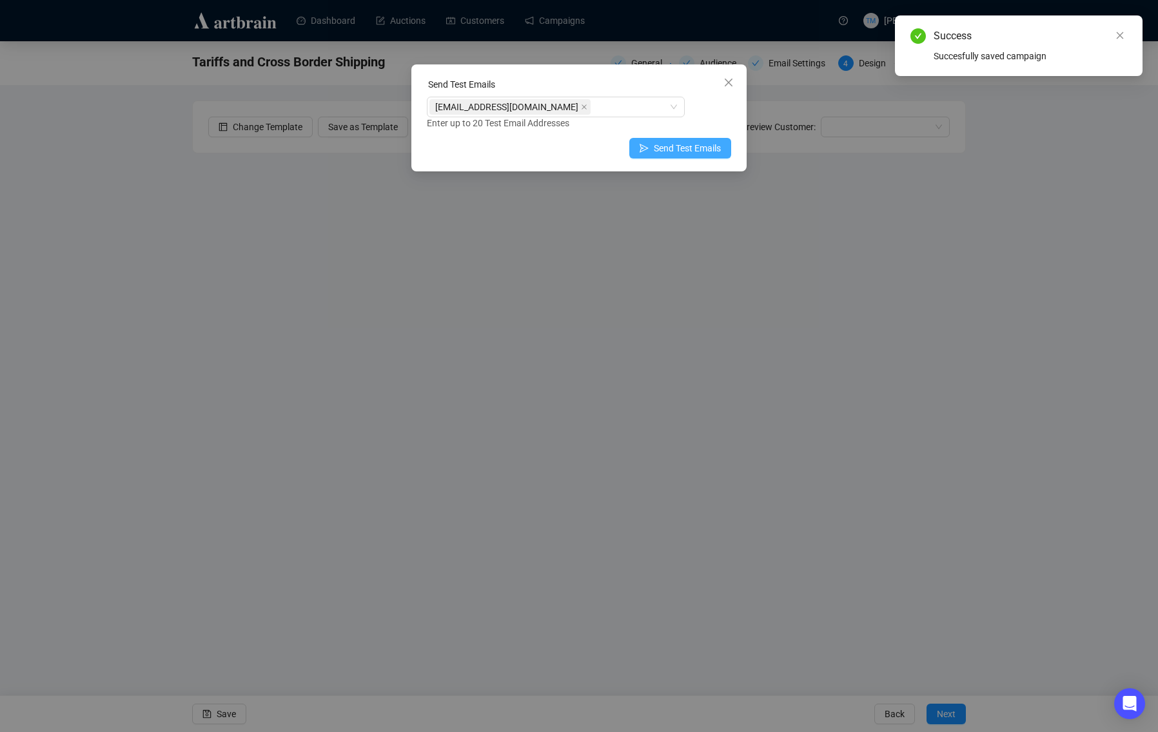
click at [705, 152] on span "Send Test Emails" at bounding box center [687, 148] width 67 height 14
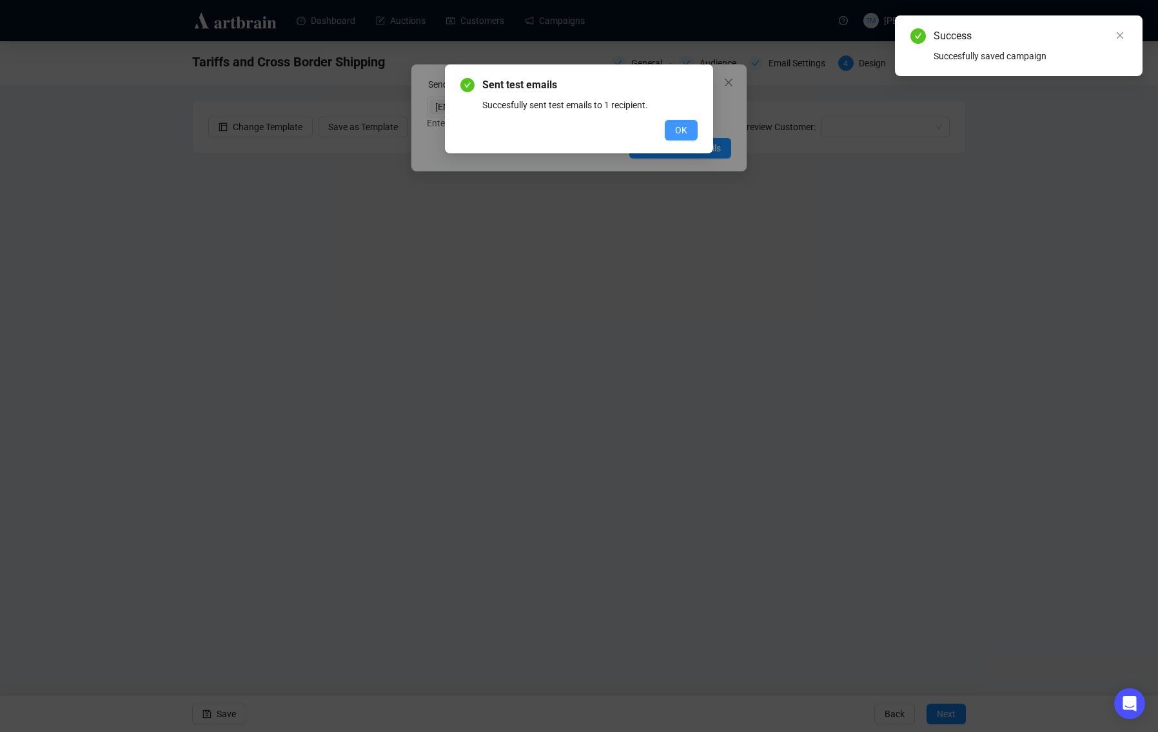
click at [684, 133] on span "OK" at bounding box center [681, 130] width 12 height 14
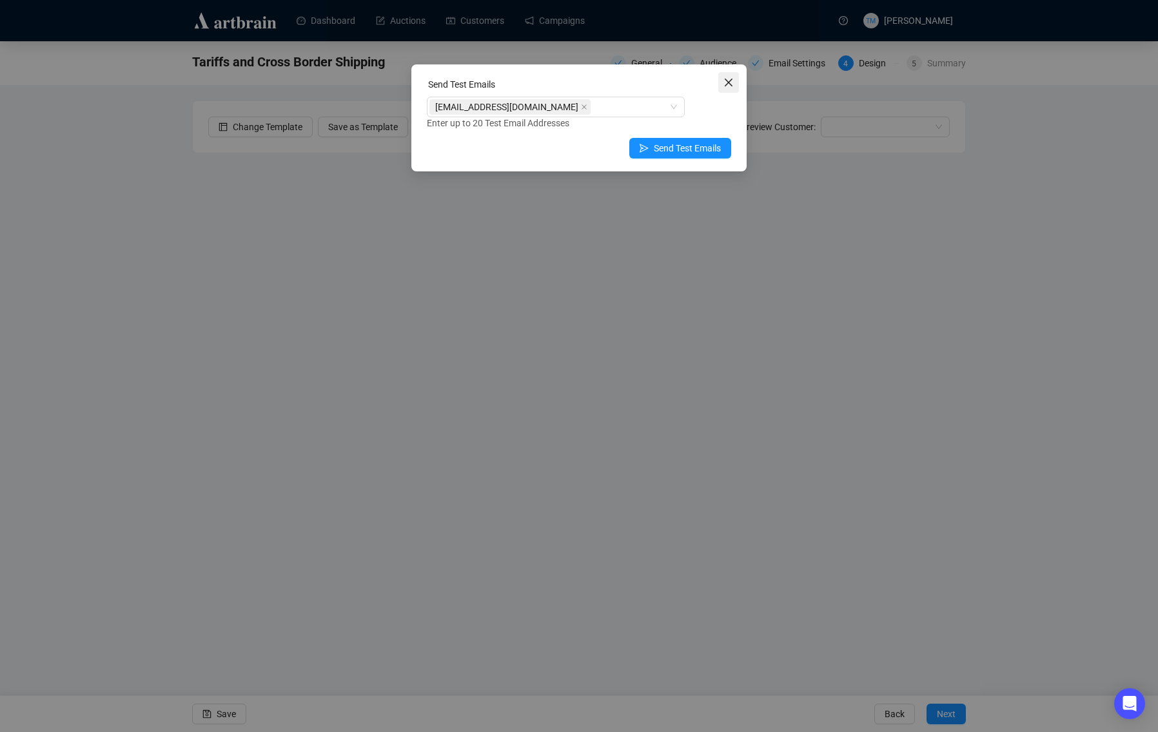
click at [730, 85] on icon "close" at bounding box center [728, 82] width 10 height 10
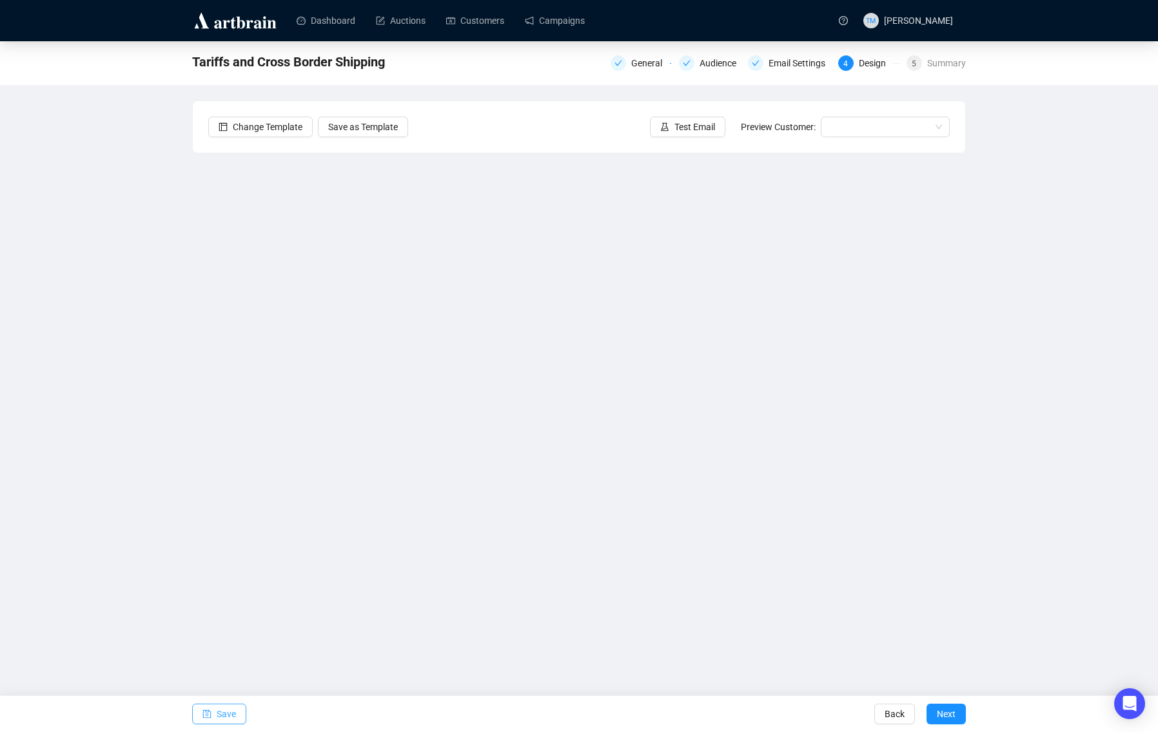
click at [224, 712] on span "Save" at bounding box center [226, 714] width 19 height 36
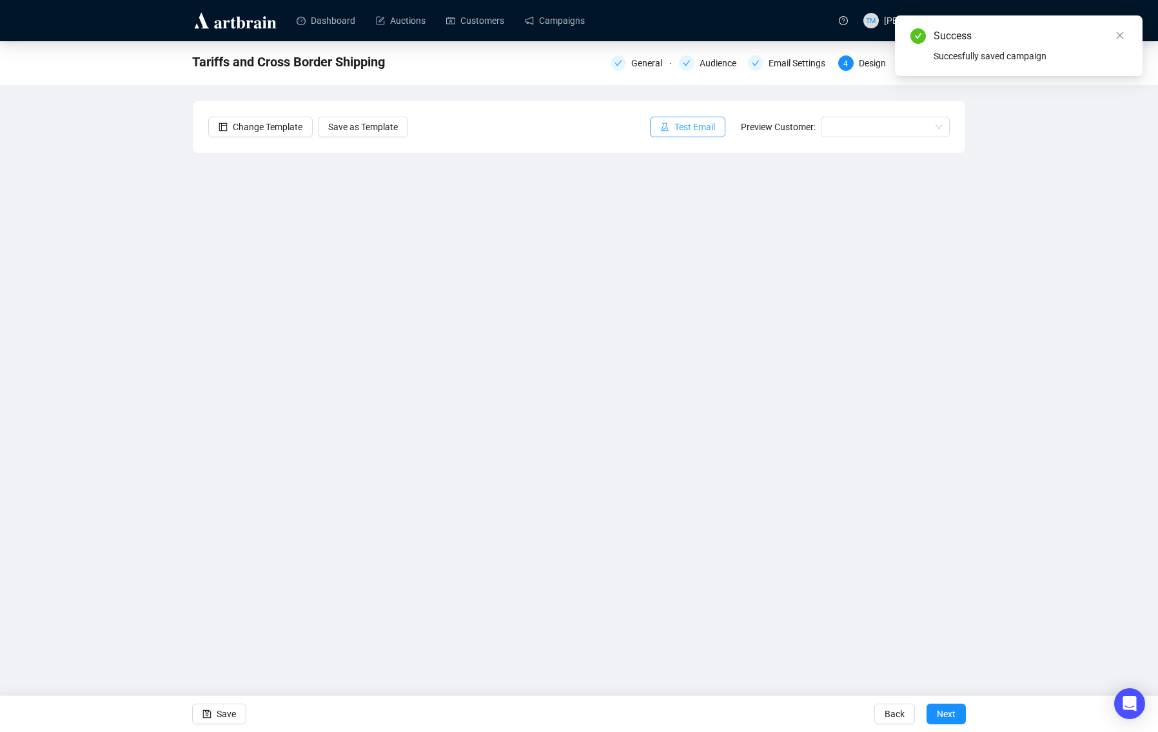
click at [679, 130] on span "Test Email" at bounding box center [694, 127] width 41 height 14
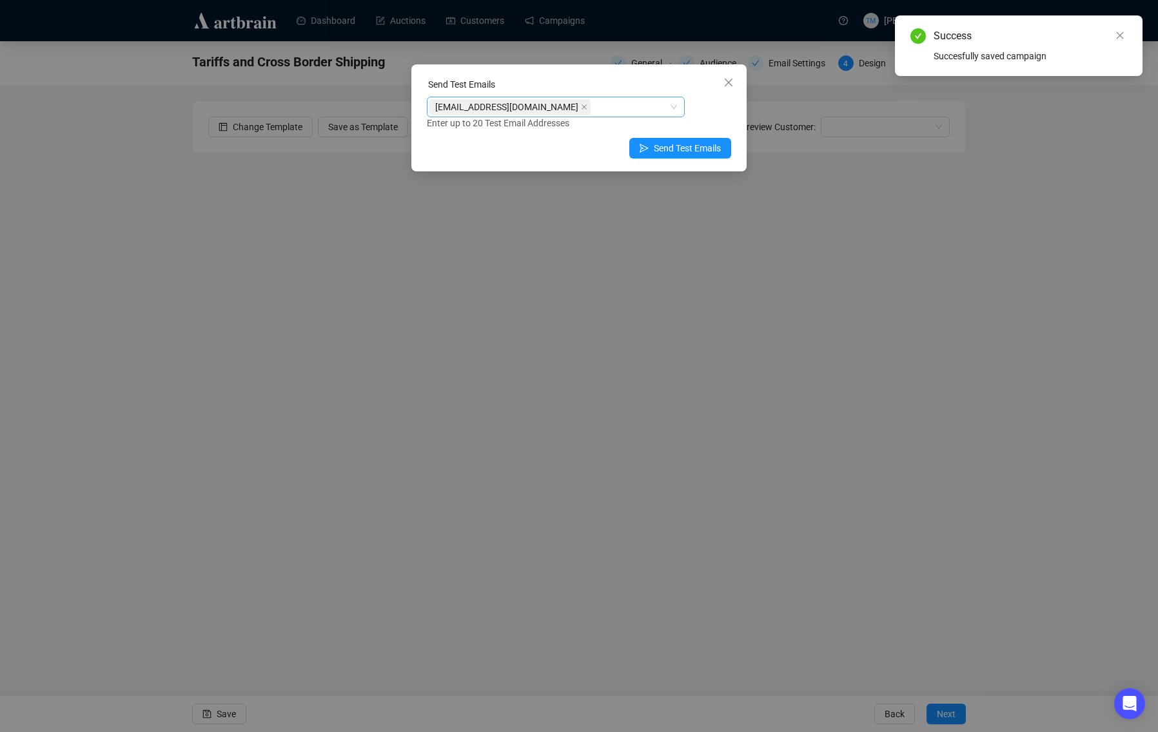
click at [587, 108] on icon "close" at bounding box center [584, 107] width 6 height 6
click at [556, 106] on div at bounding box center [548, 107] width 239 height 18
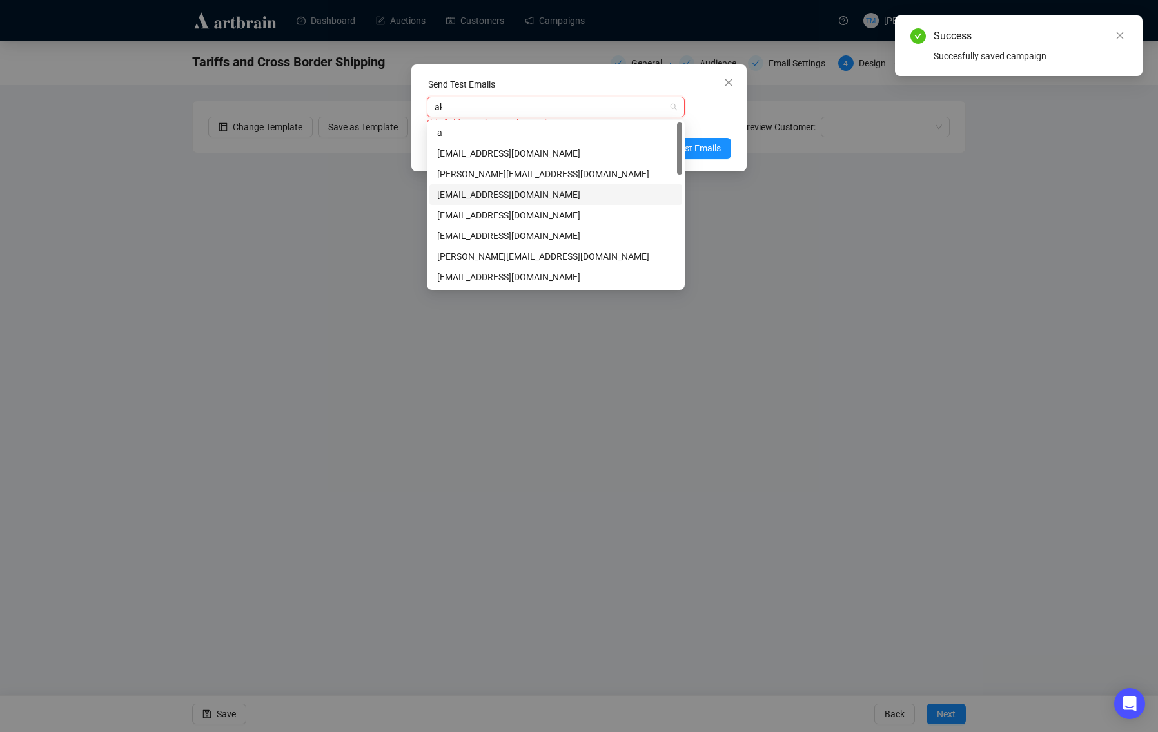
type input "aki"
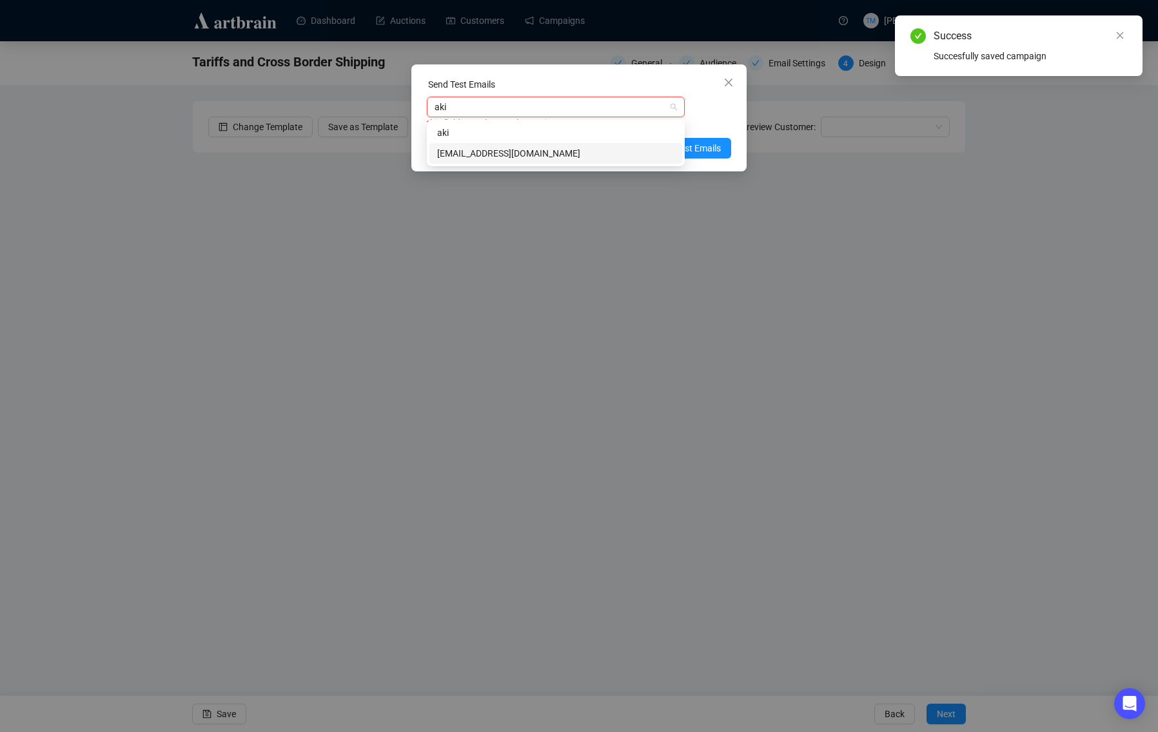
click at [496, 154] on div "[EMAIL_ADDRESS][DOMAIN_NAME]" at bounding box center [555, 153] width 237 height 14
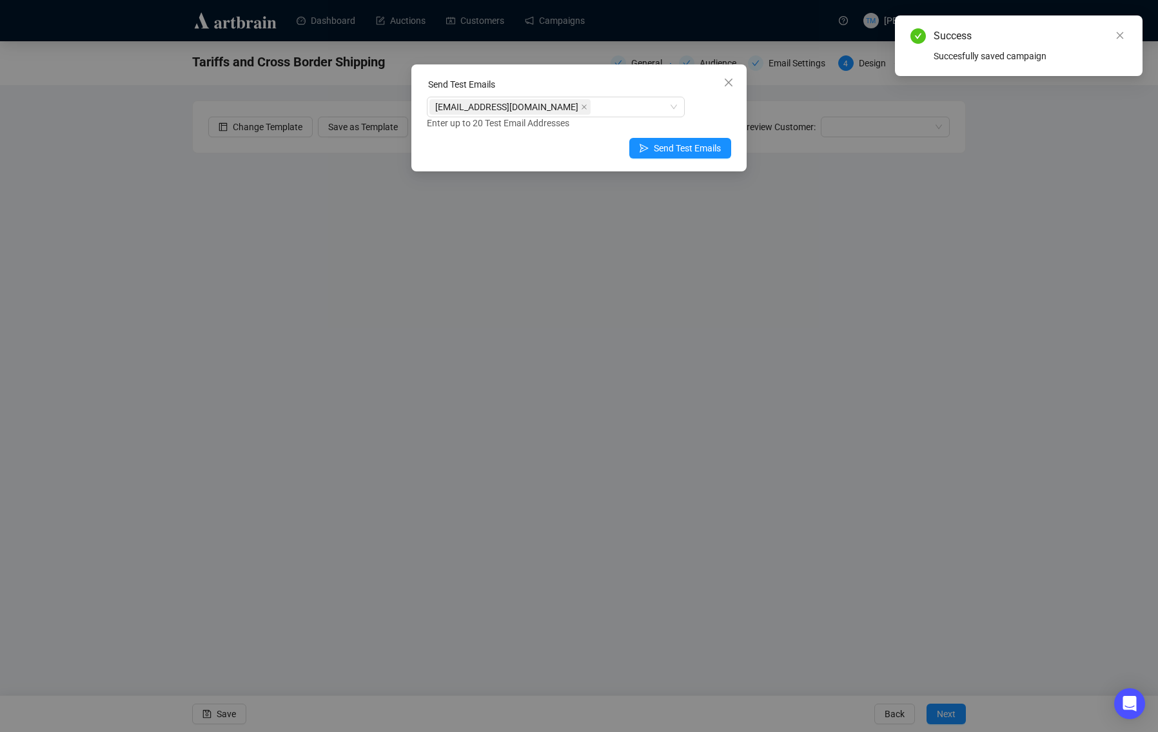
click at [619, 74] on div "Send Test Emails [EMAIL_ADDRESS][DOMAIN_NAME] Enter up to 20 Test Email Address…" at bounding box center [578, 117] width 335 height 107
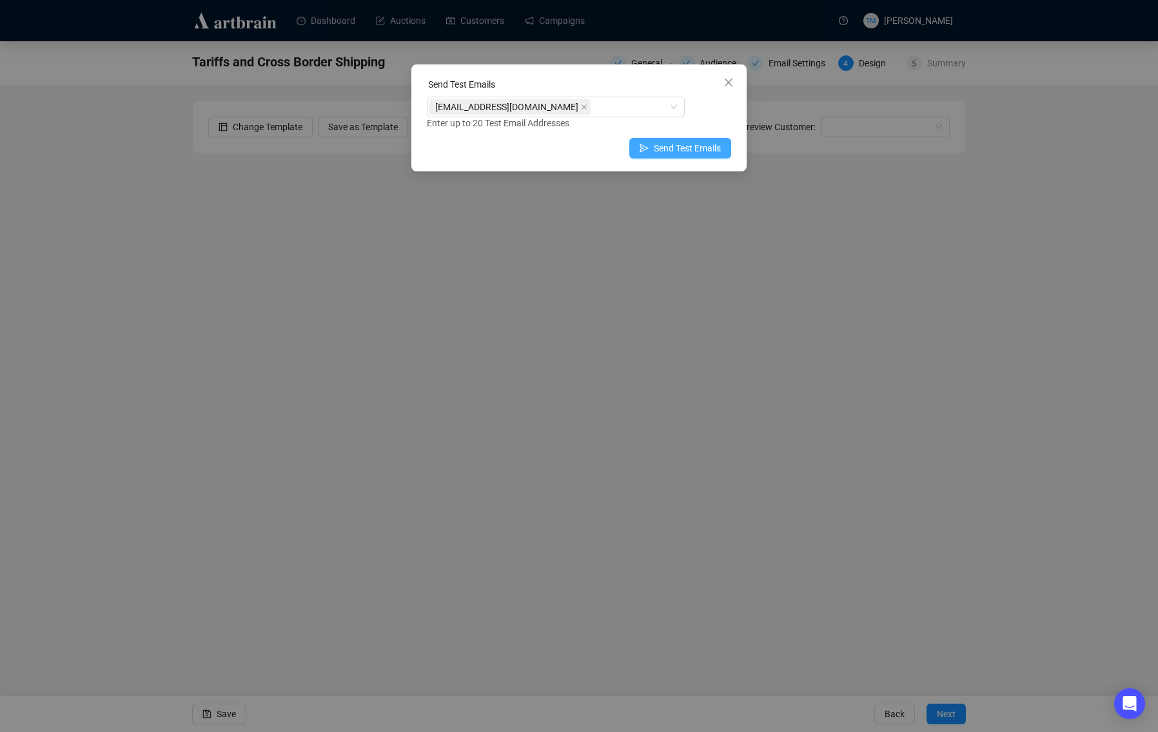
click at [692, 146] on span "Send Test Emails" at bounding box center [687, 148] width 67 height 14
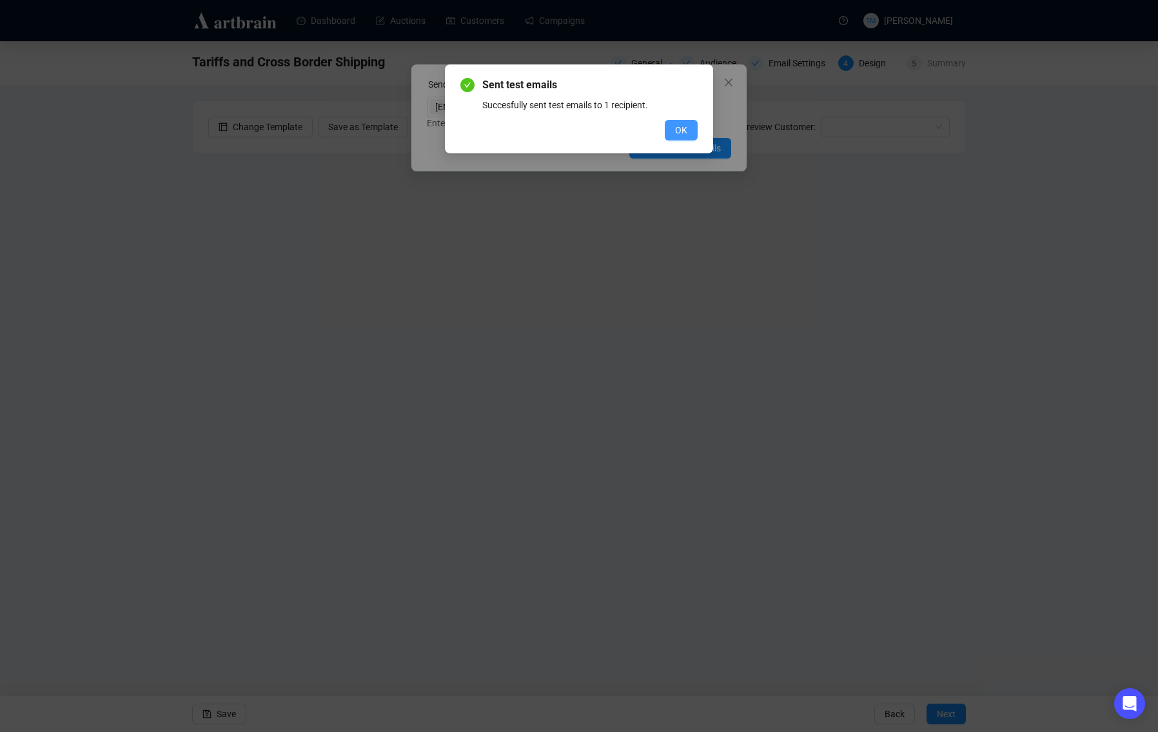
click at [675, 133] on span "OK" at bounding box center [681, 130] width 12 height 14
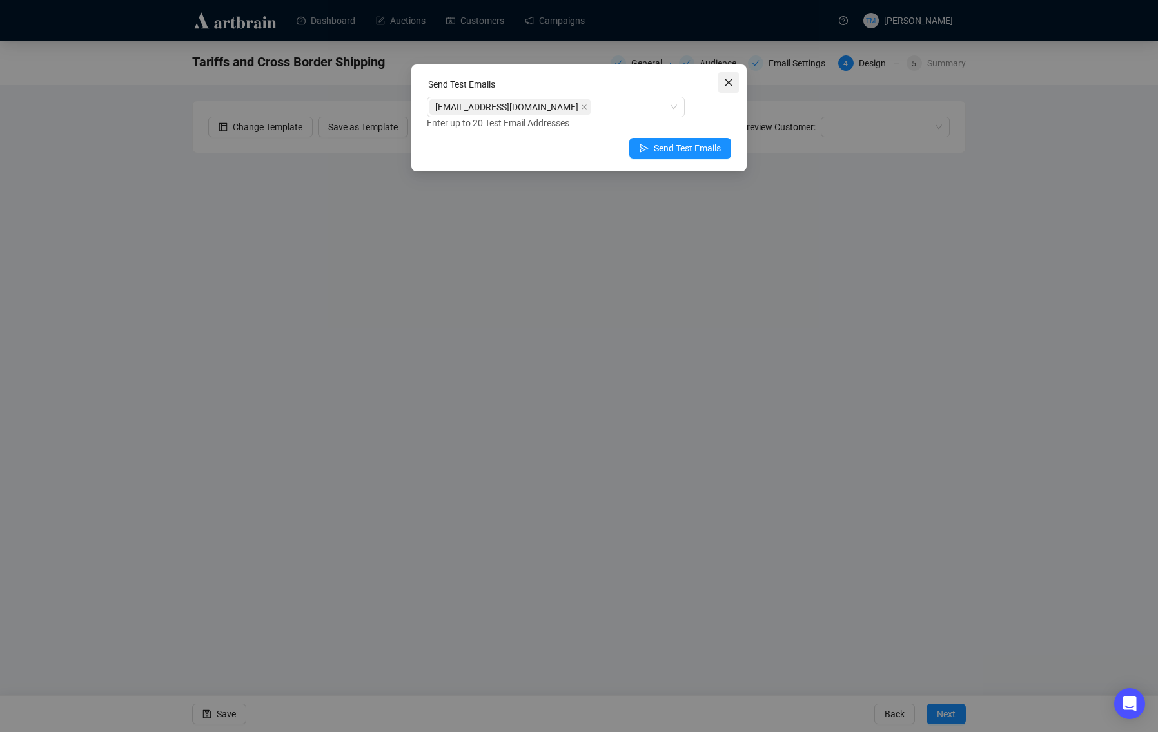
click at [727, 84] on icon "close" at bounding box center [728, 82] width 10 height 10
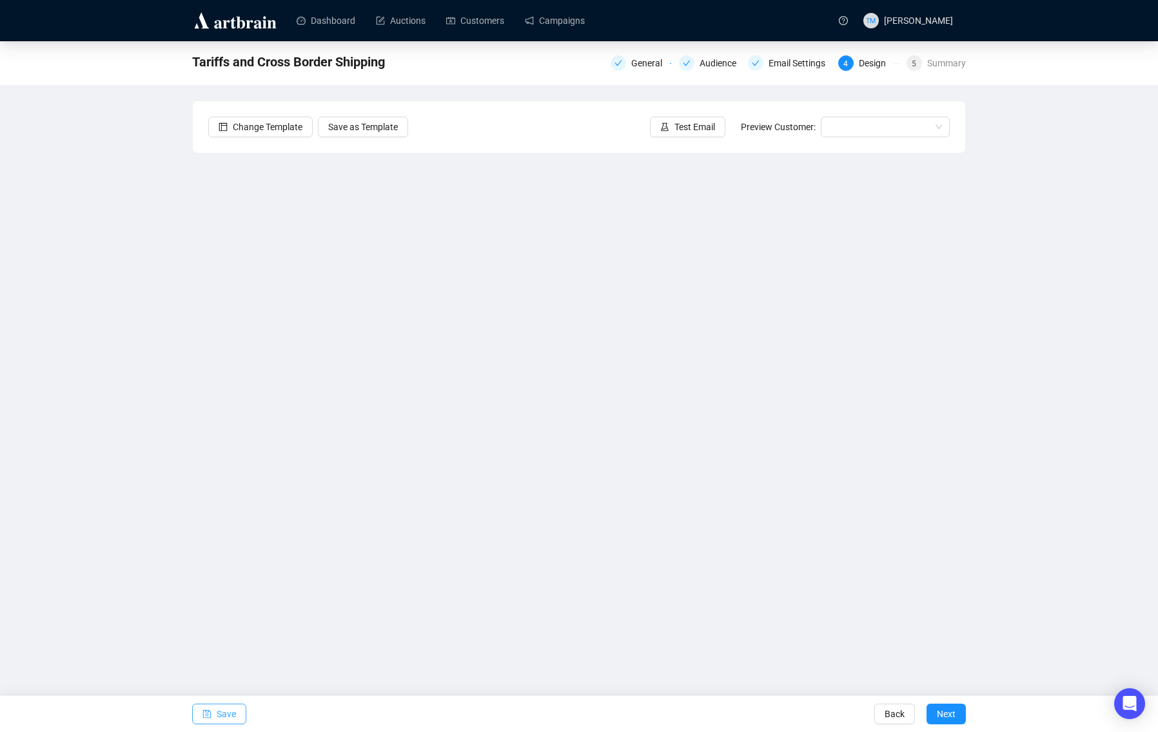
click at [221, 717] on span "Save" at bounding box center [226, 714] width 19 height 36
click at [1010, 440] on div "Tariffs and Cross Border Shipping General Audience Email Settings 4 Design 5 Su…" at bounding box center [579, 324] width 1158 height 566
click at [223, 709] on span "Save" at bounding box center [226, 714] width 19 height 36
click at [226, 716] on span "Save" at bounding box center [226, 714] width 19 height 36
click at [788, 65] on div "Email Settings" at bounding box center [801, 62] width 64 height 15
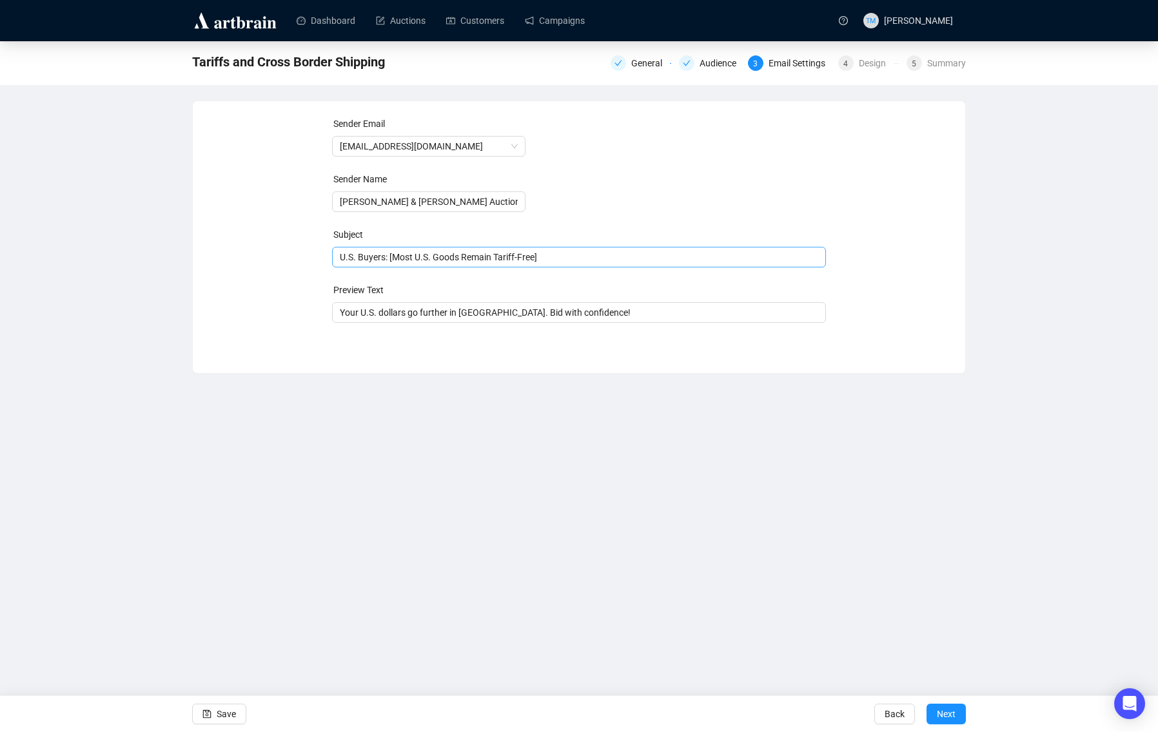
click at [389, 257] on span "U.S. Buyers: [Most U.S. Goods Remain Tariff-Free]" at bounding box center [579, 257] width 495 height 10
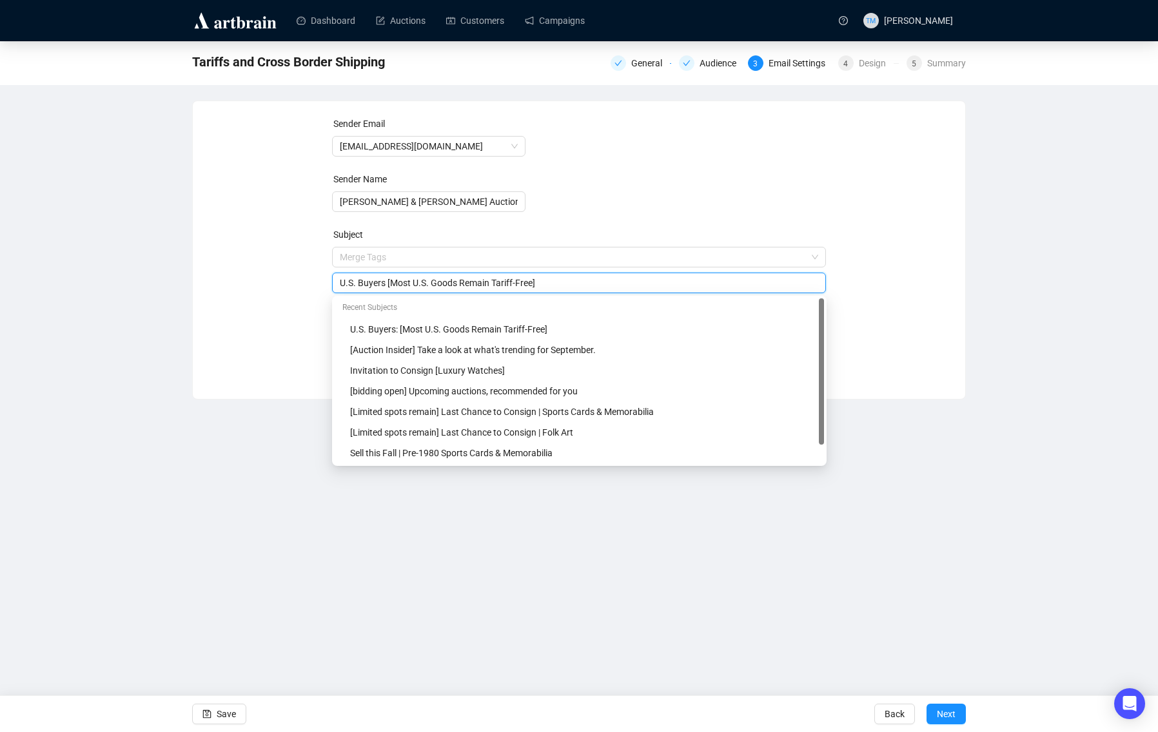
type input "U.S. Buyers [Most U.S. Goods Remain Tariff-Free]"
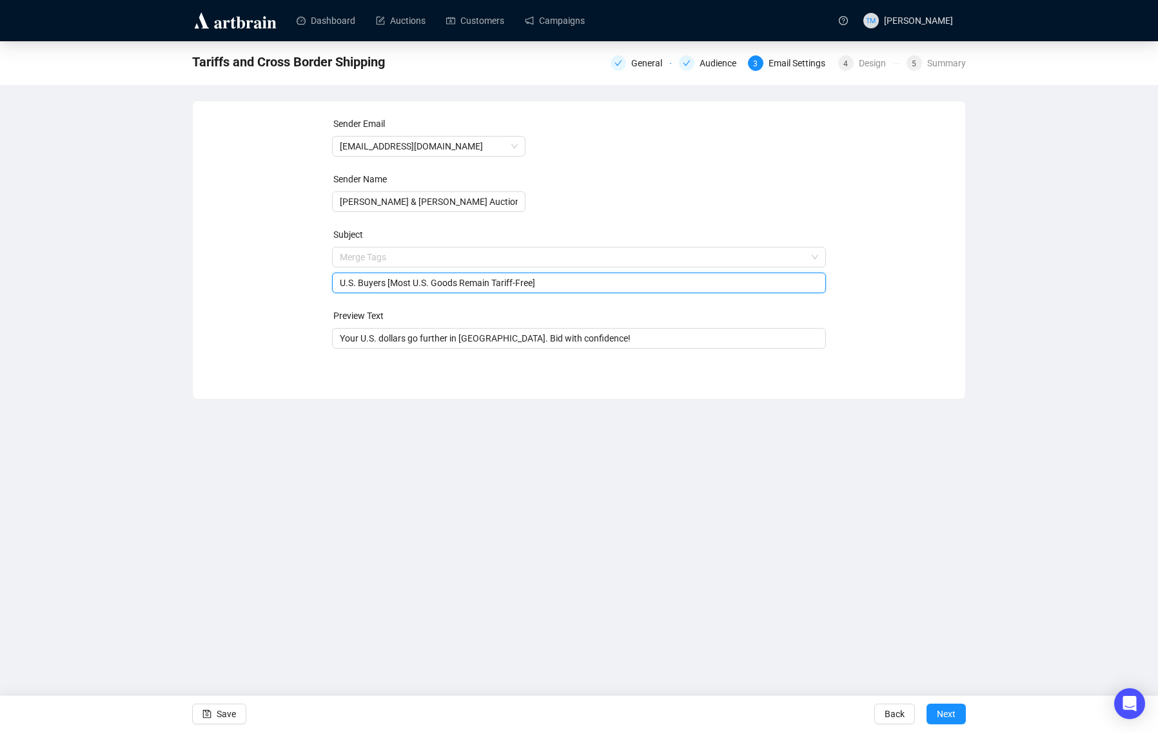
click at [329, 531] on div "Dashboard Auctions Customers Campaigns TM [PERSON_NAME] Tariffs and Cross Borde…" at bounding box center [579, 366] width 1158 height 732
click at [239, 712] on button "Save" at bounding box center [219, 714] width 54 height 21
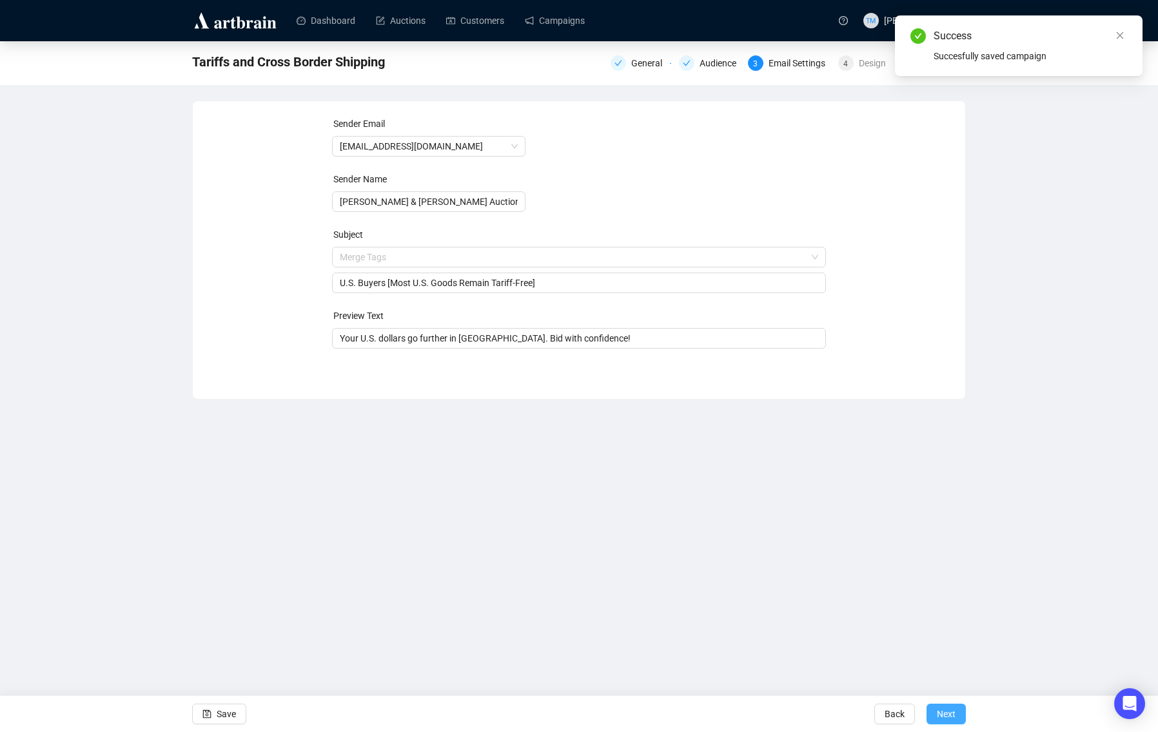
click at [946, 710] on span "Next" at bounding box center [946, 714] width 19 height 36
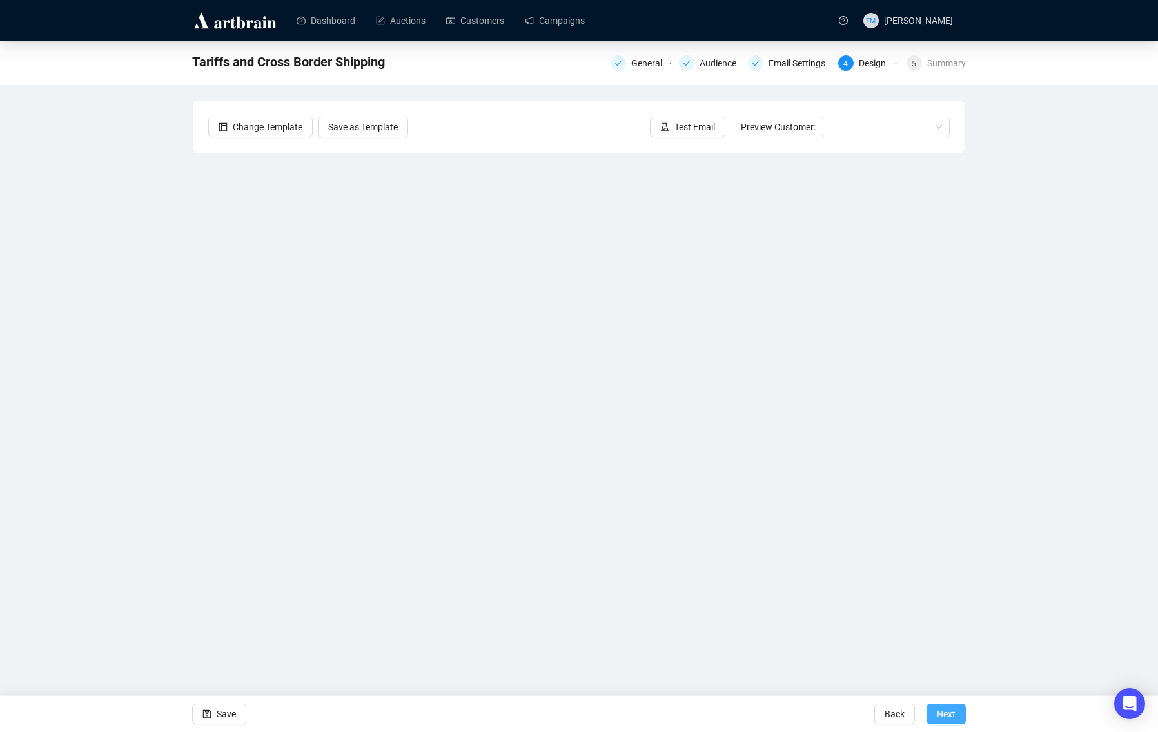
click at [950, 713] on span "Next" at bounding box center [946, 714] width 19 height 36
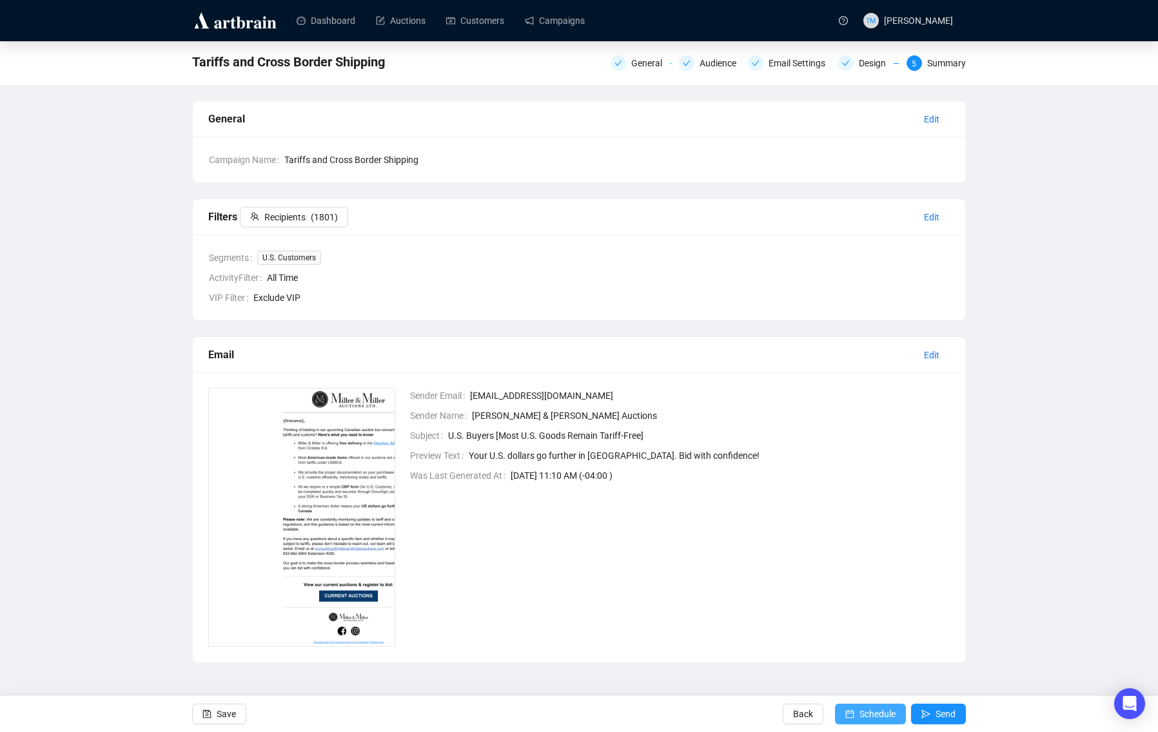
click at [887, 706] on span "Schedule" at bounding box center [878, 714] width 36 height 36
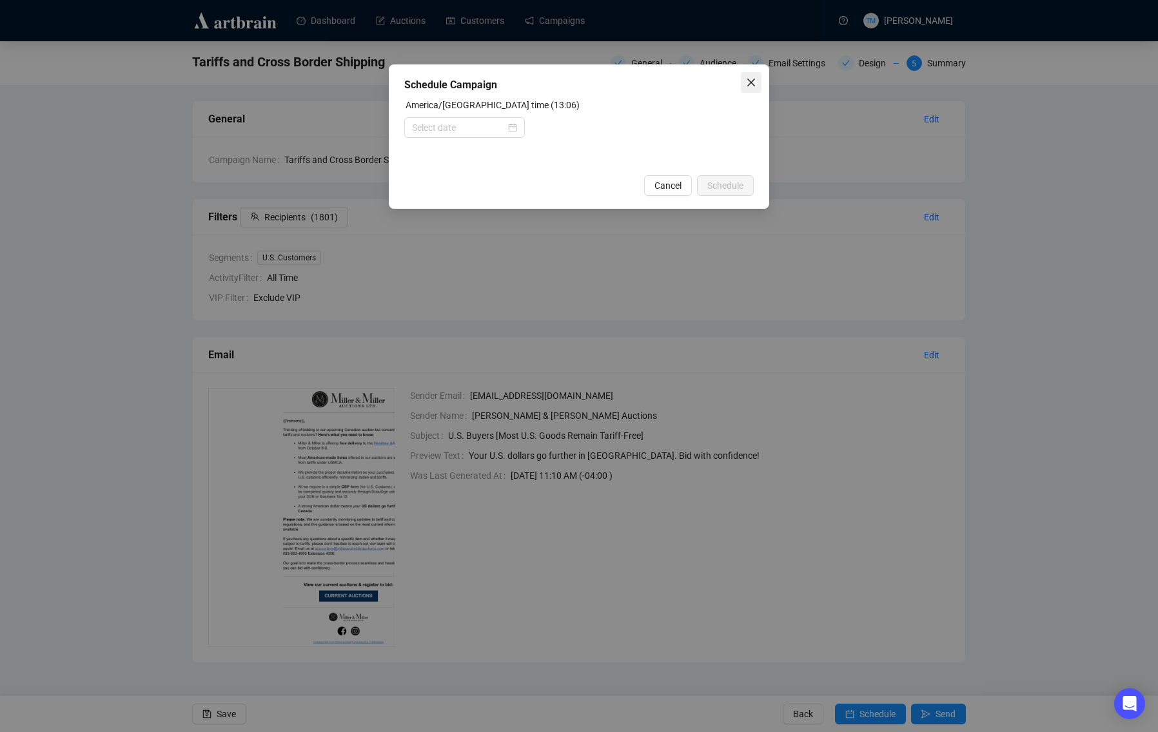
click at [749, 84] on icon "close" at bounding box center [751, 83] width 8 height 8
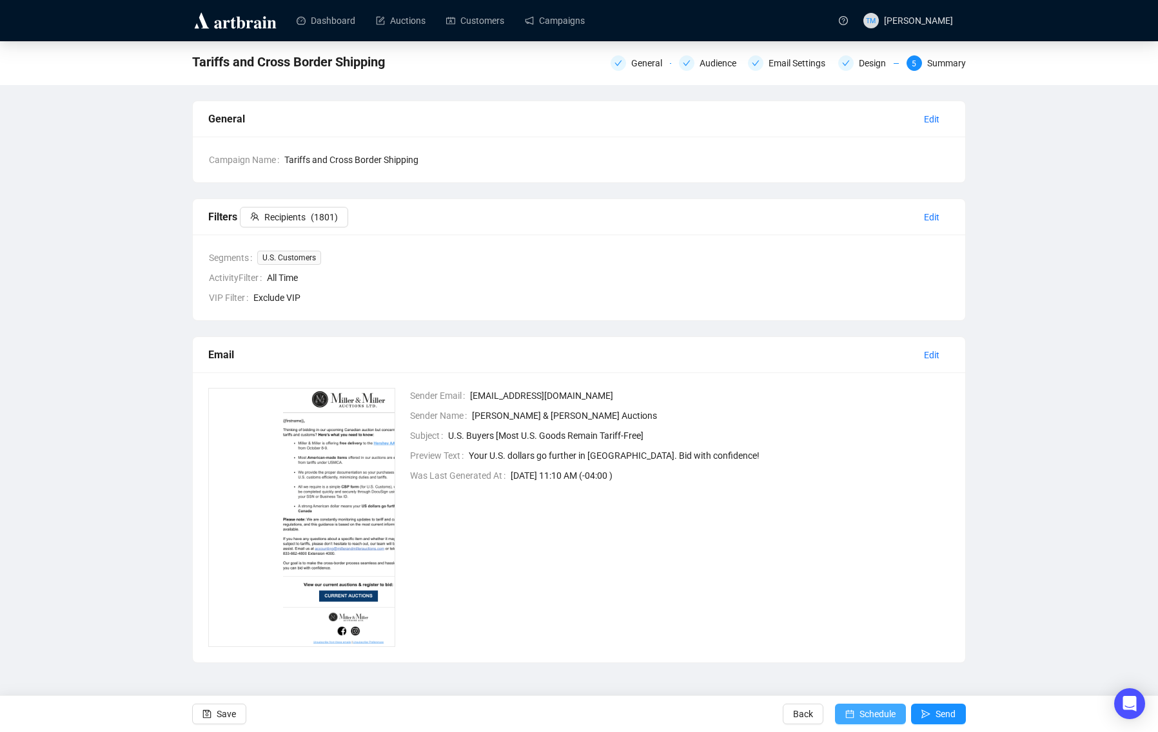
click at [884, 716] on span "Schedule" at bounding box center [878, 714] width 36 height 36
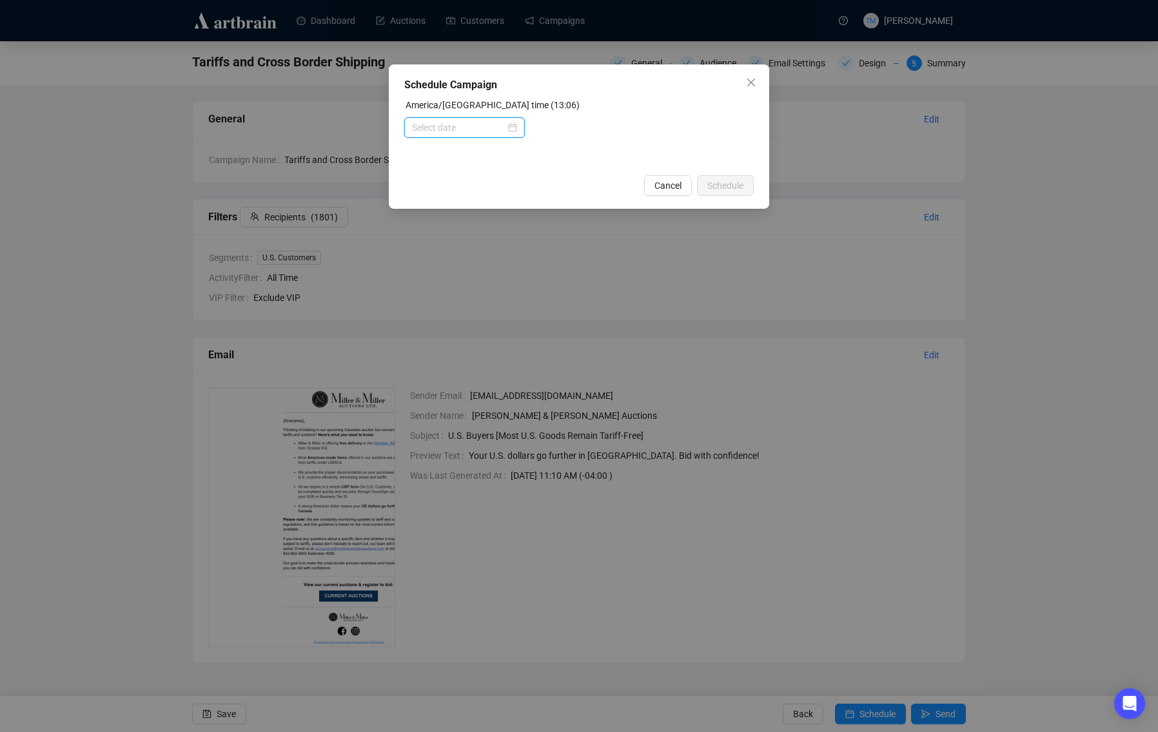
click at [469, 124] on input at bounding box center [458, 128] width 93 height 14
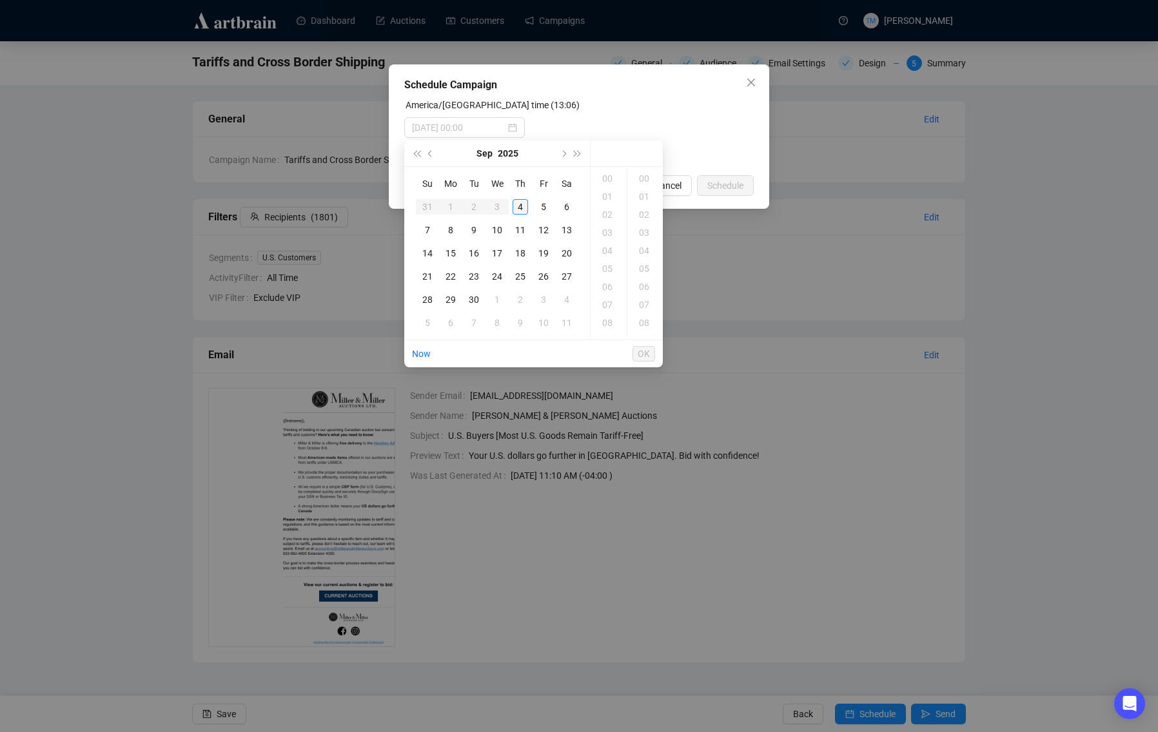
click at [523, 207] on div "4" at bounding box center [520, 206] width 15 height 15
click at [607, 181] on div "13" at bounding box center [608, 179] width 31 height 18
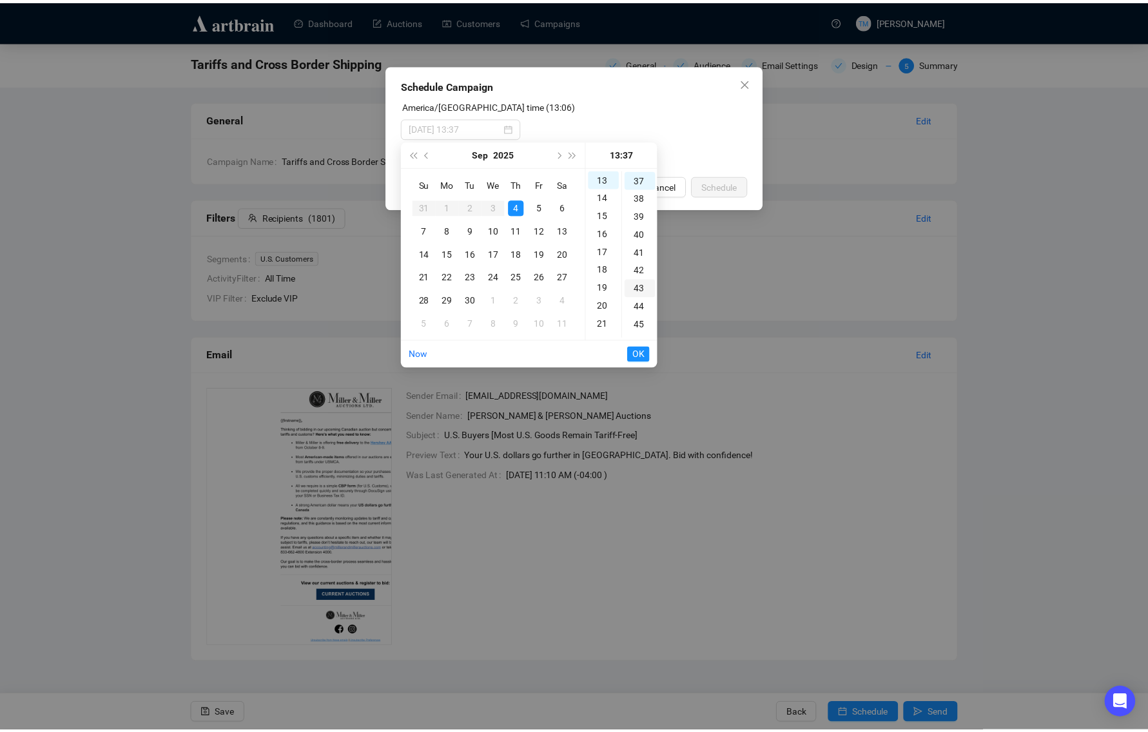
scroll to position [668, 0]
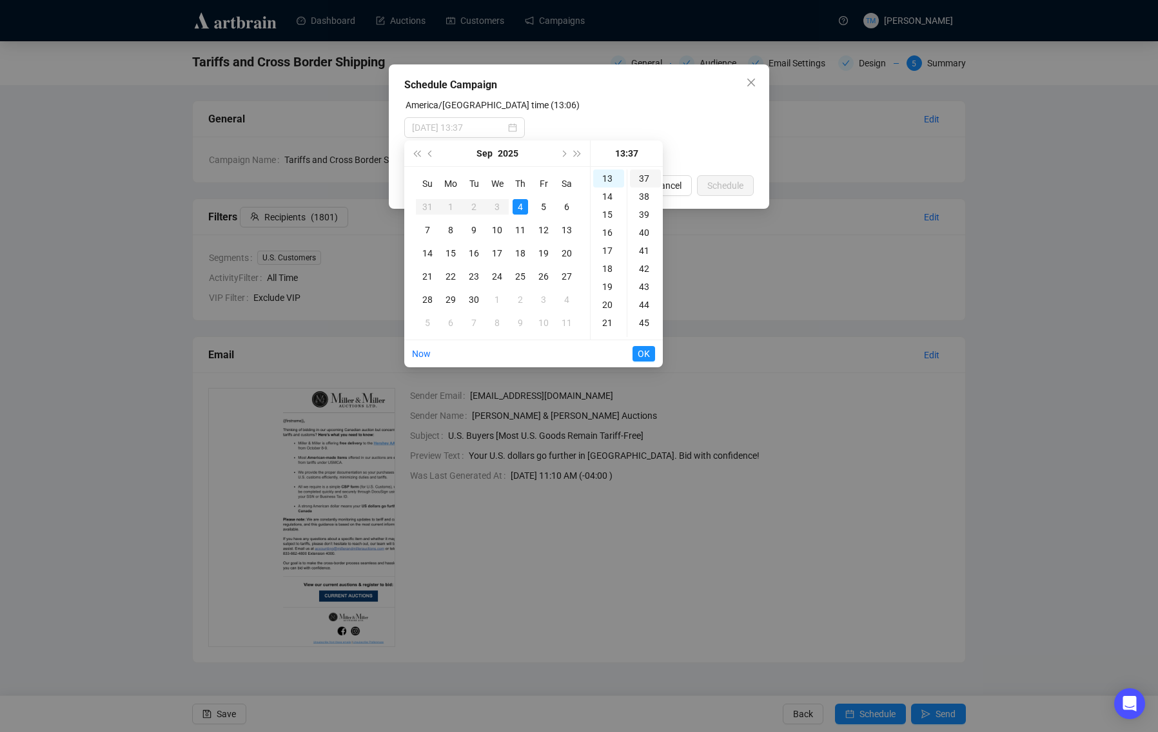
click at [644, 179] on div "37" at bounding box center [645, 179] width 31 height 18
type input "[DATE] 13:37"
click at [649, 351] on span "OK" at bounding box center [644, 354] width 12 height 25
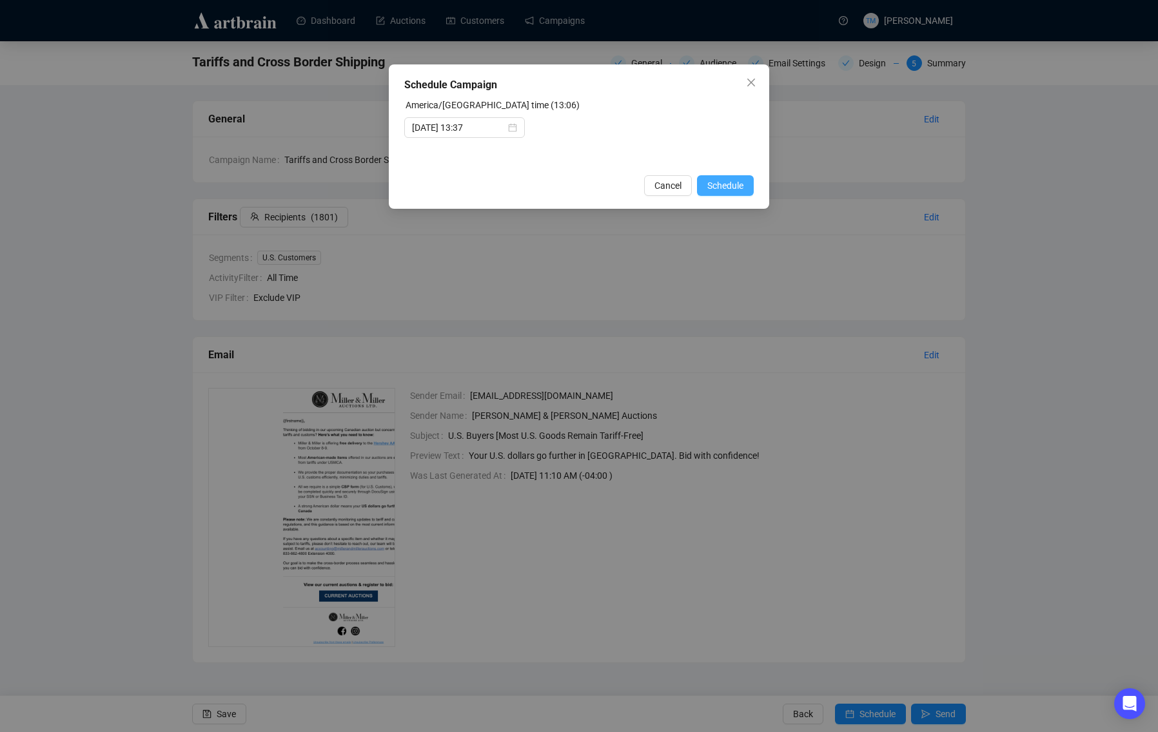
click at [725, 190] on span "Schedule" at bounding box center [725, 186] width 36 height 14
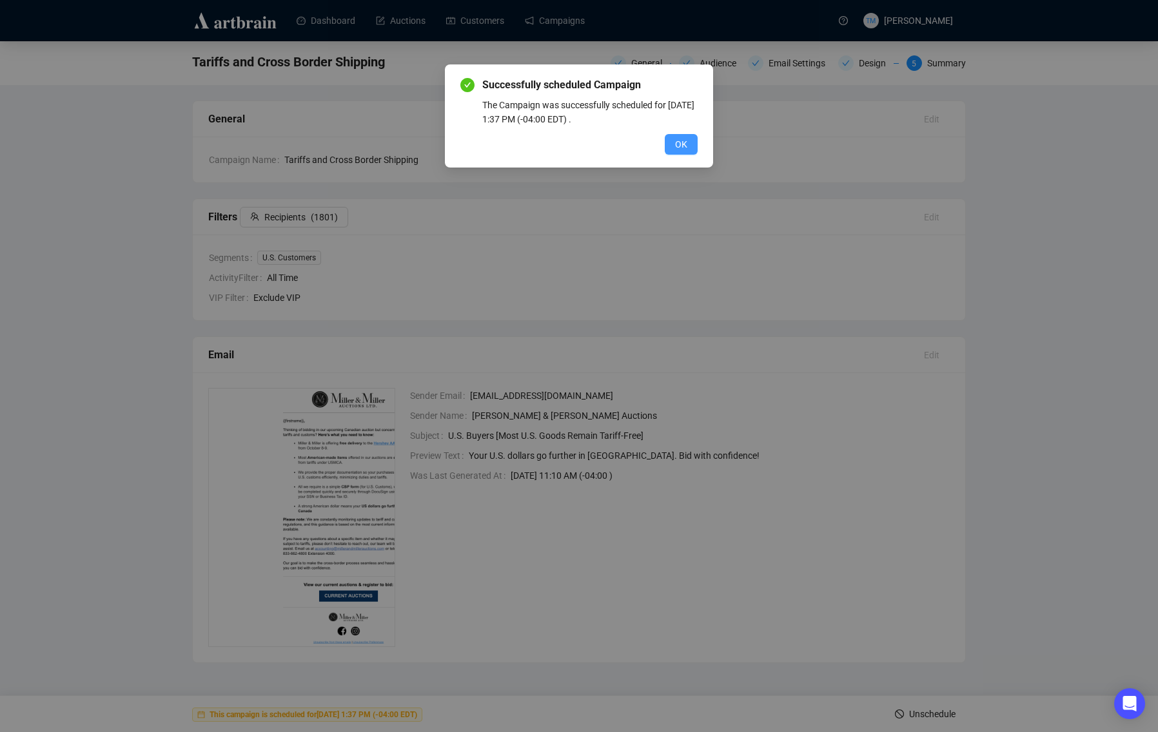
click at [678, 141] on span "OK" at bounding box center [681, 144] width 12 height 14
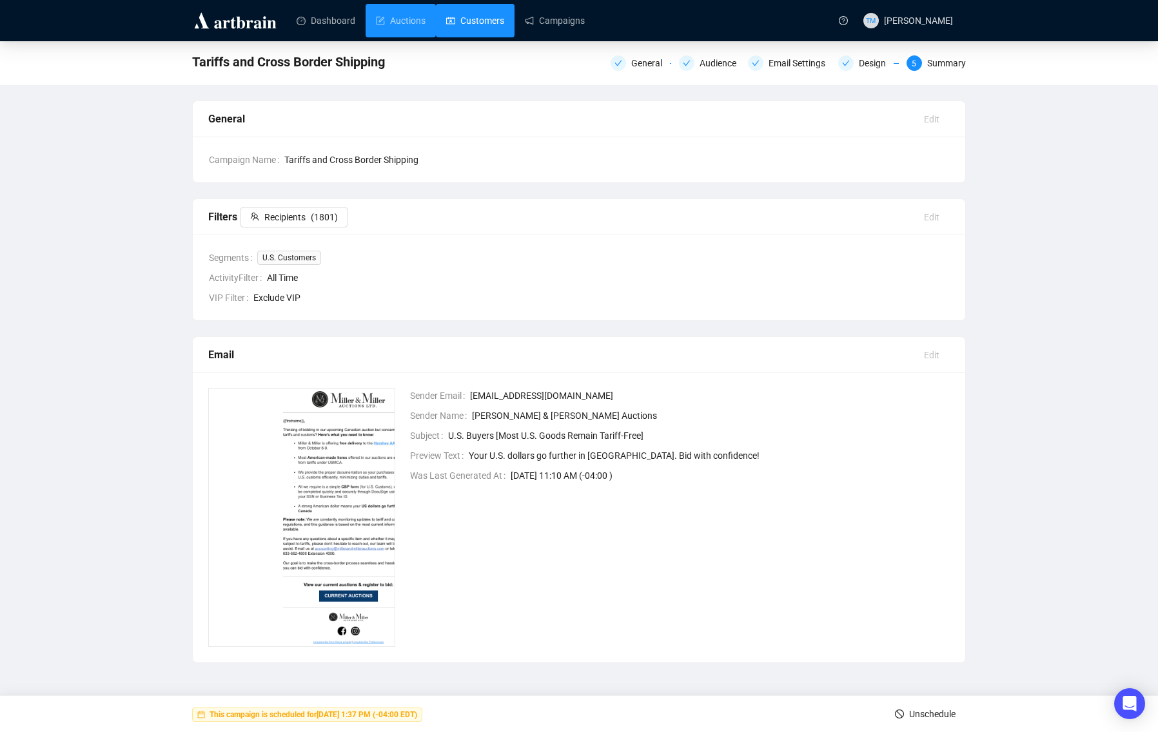
click at [498, 26] on link "Customers" at bounding box center [475, 21] width 58 height 34
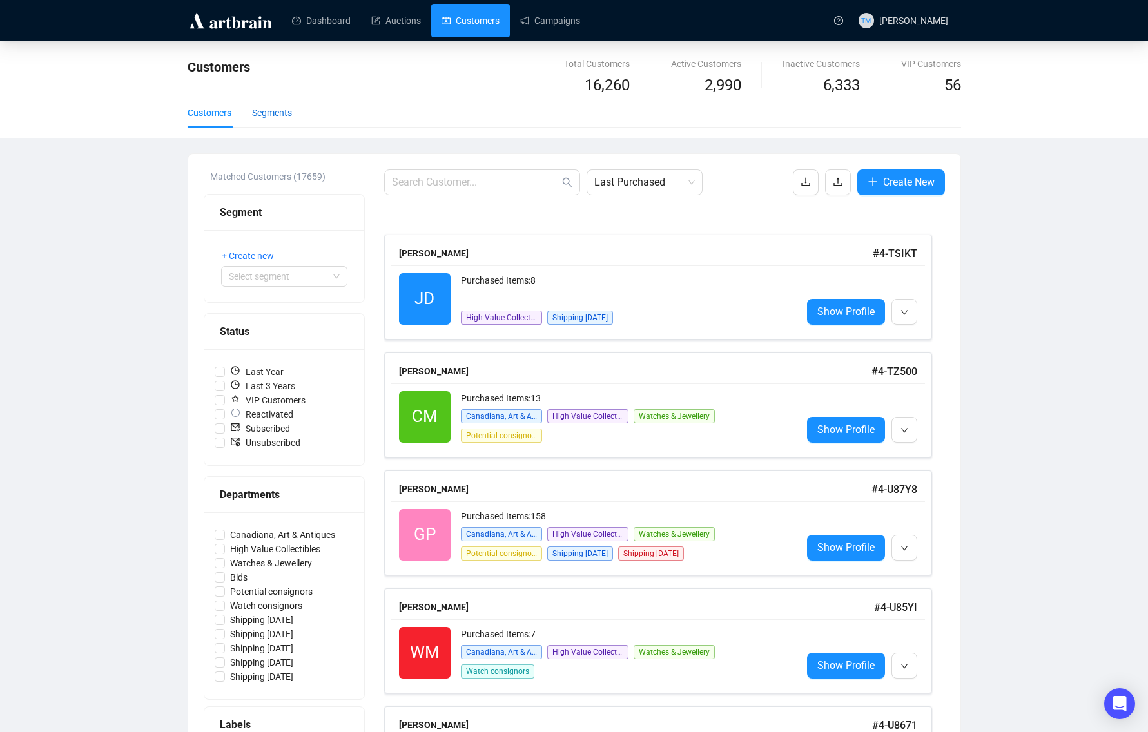
click at [257, 106] on div "Segments" at bounding box center [272, 113] width 40 height 14
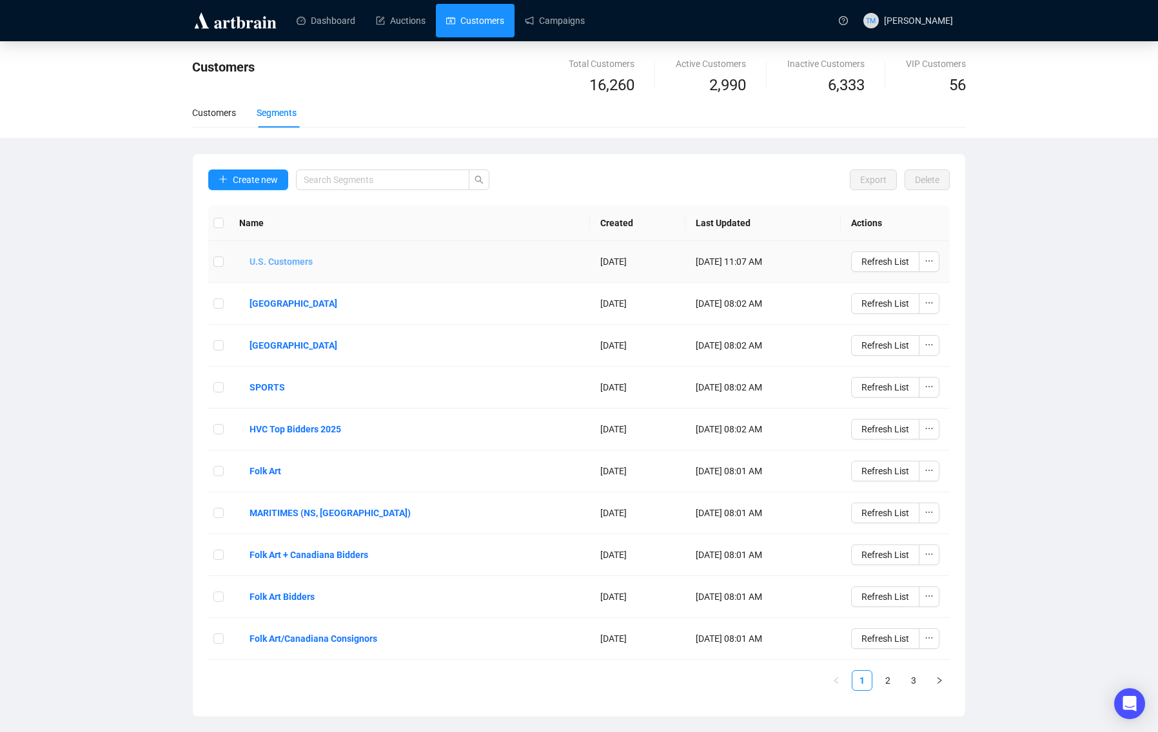
click at [299, 259] on b "U.S. Customers" at bounding box center [281, 262] width 63 height 14
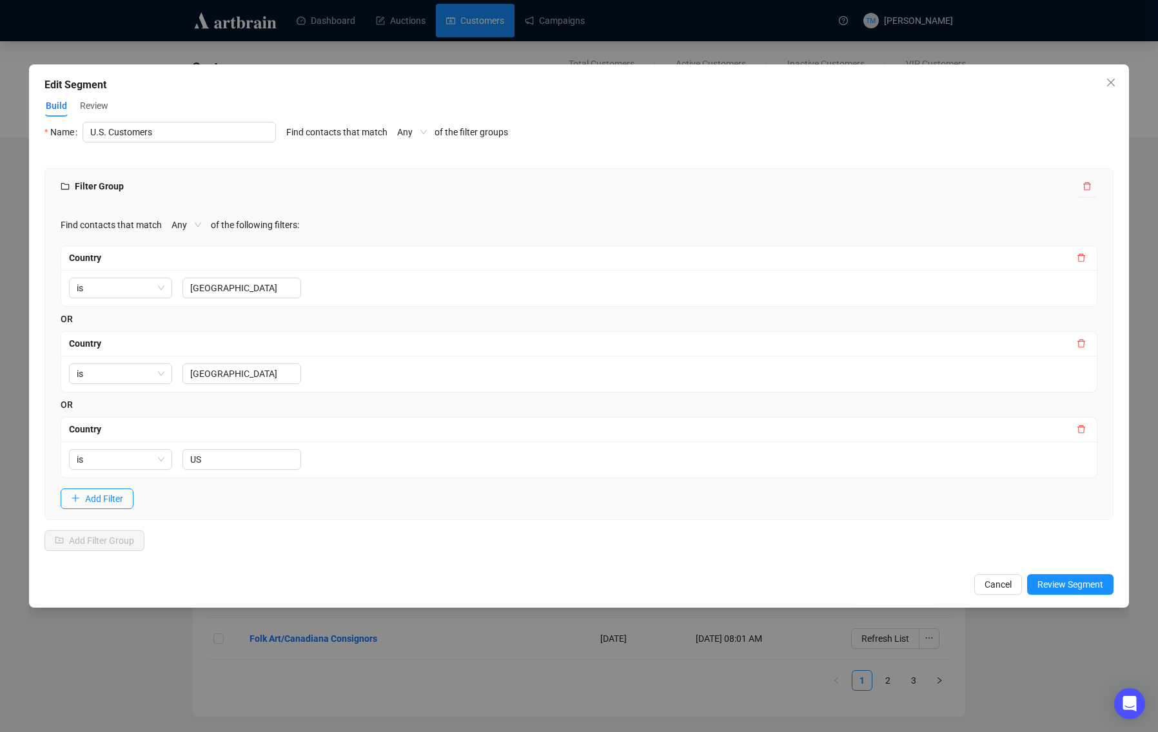
click at [131, 649] on div "Edit Segment Build Review Name U.S. Customers Find contacts that match Any of t…" at bounding box center [579, 366] width 1158 height 732
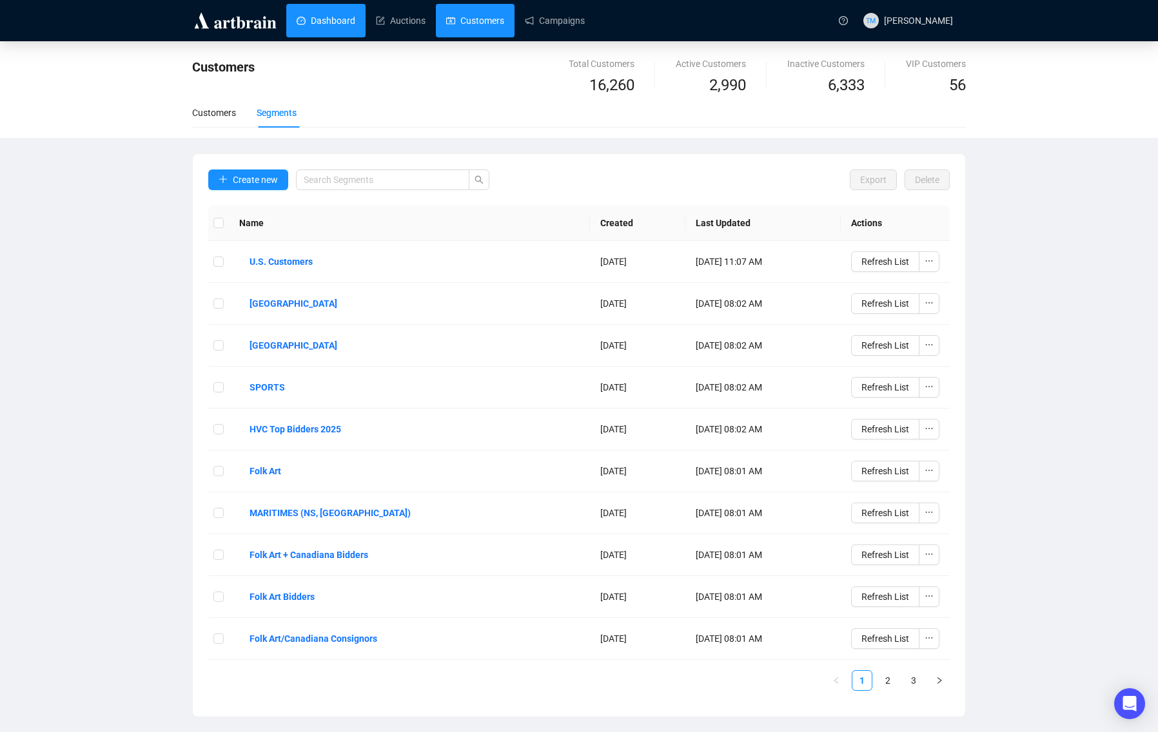
click at [304, 26] on link "Dashboard" at bounding box center [326, 21] width 59 height 34
